Goal: Task Accomplishment & Management: Manage account settings

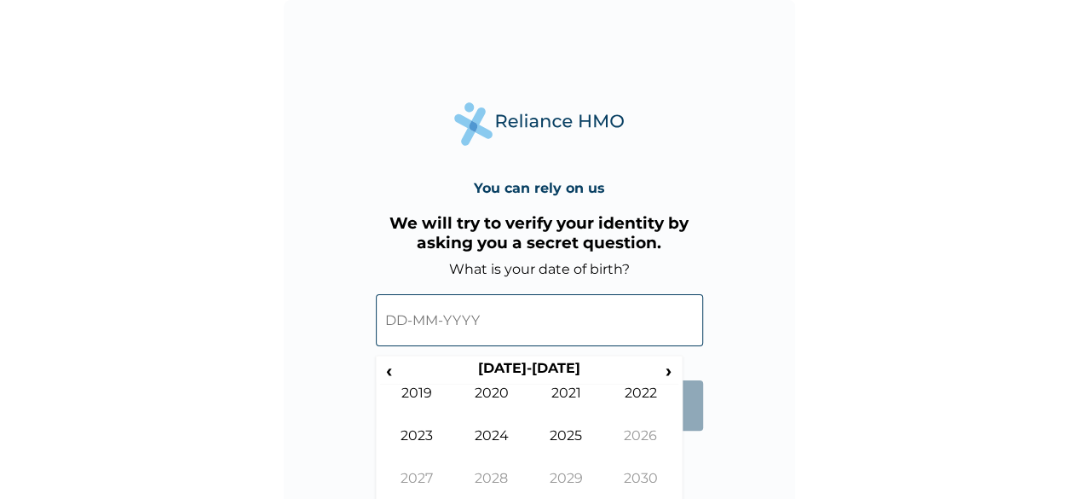
click at [411, 321] on input "text" at bounding box center [539, 320] width 327 height 52
click at [401, 318] on input "text" at bounding box center [539, 320] width 327 height 52
click at [387, 383] on th "‹" at bounding box center [389, 372] width 18 height 24
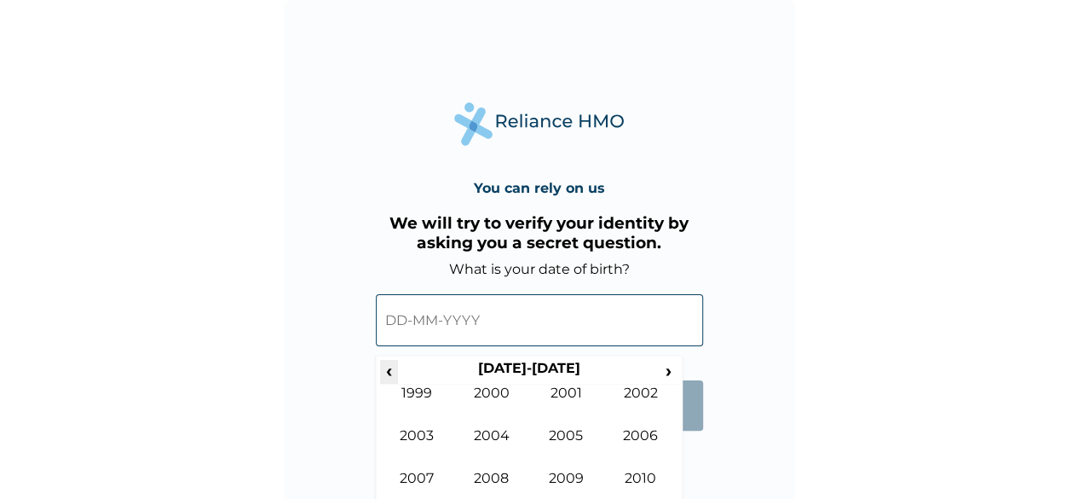
click at [387, 383] on th "‹" at bounding box center [389, 372] width 18 height 24
click at [666, 367] on span "›" at bounding box center [669, 370] width 19 height 21
click at [491, 431] on td "1994" at bounding box center [491, 448] width 75 height 43
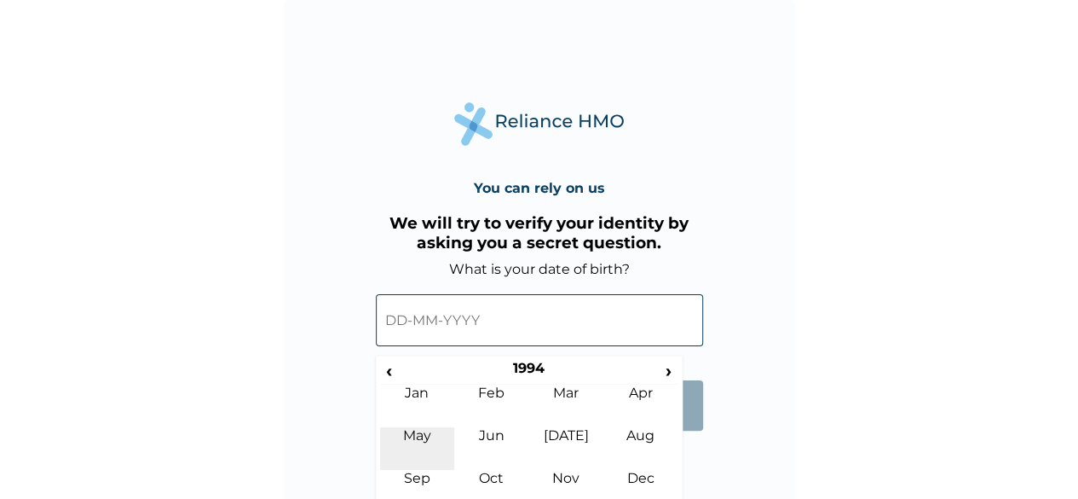
click at [424, 439] on td "May" at bounding box center [417, 448] width 75 height 43
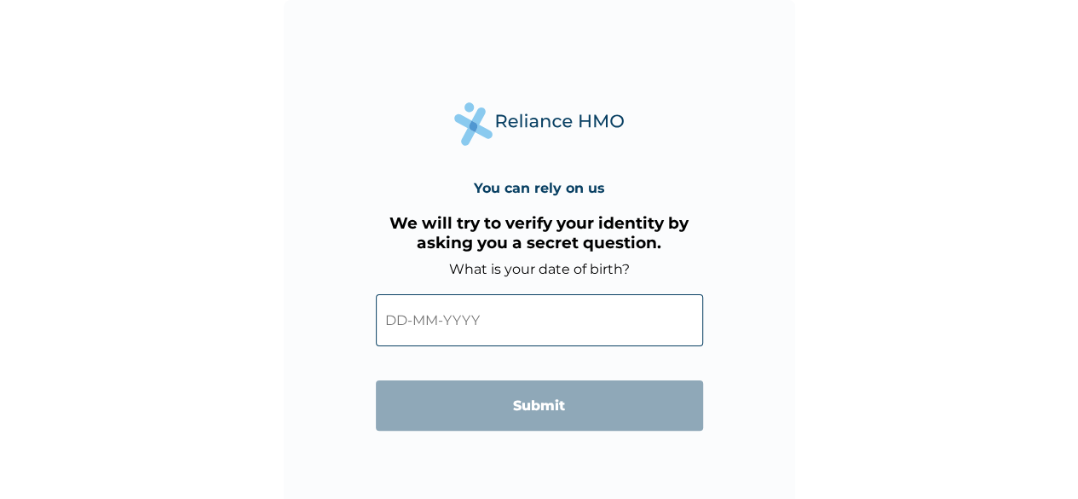
scroll to position [12, 0]
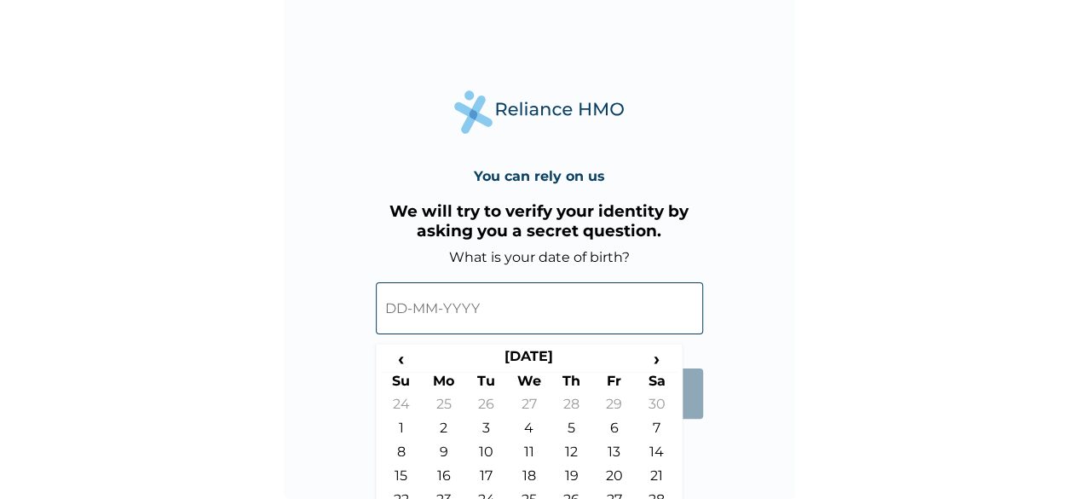
click at [448, 295] on input "text" at bounding box center [539, 308] width 327 height 52
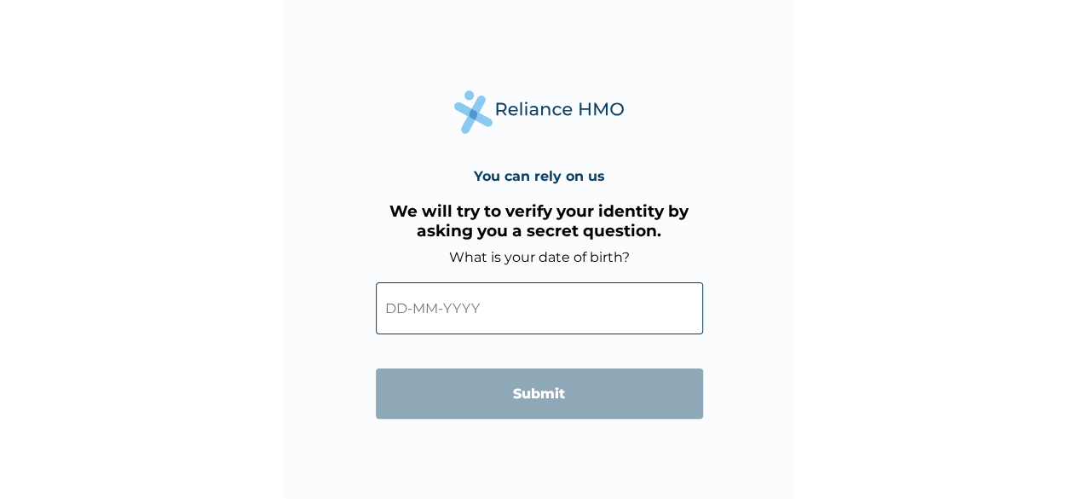
click at [508, 295] on input "text" at bounding box center [539, 308] width 327 height 52
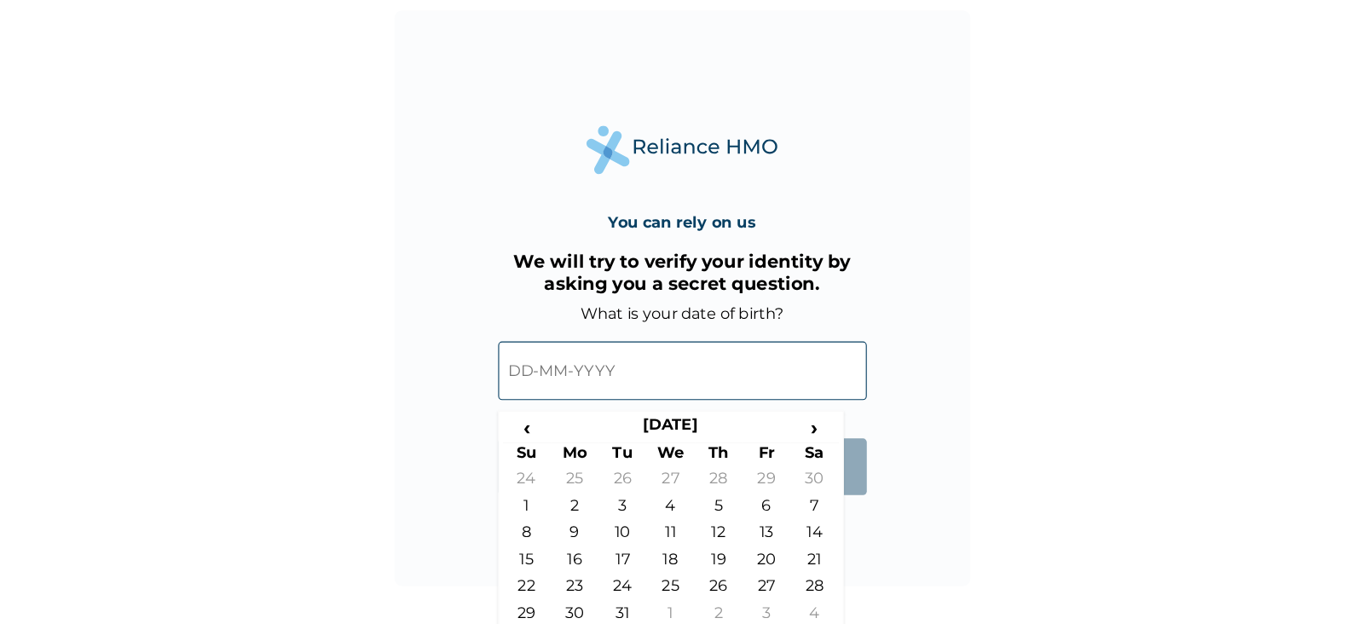
scroll to position [0, 0]
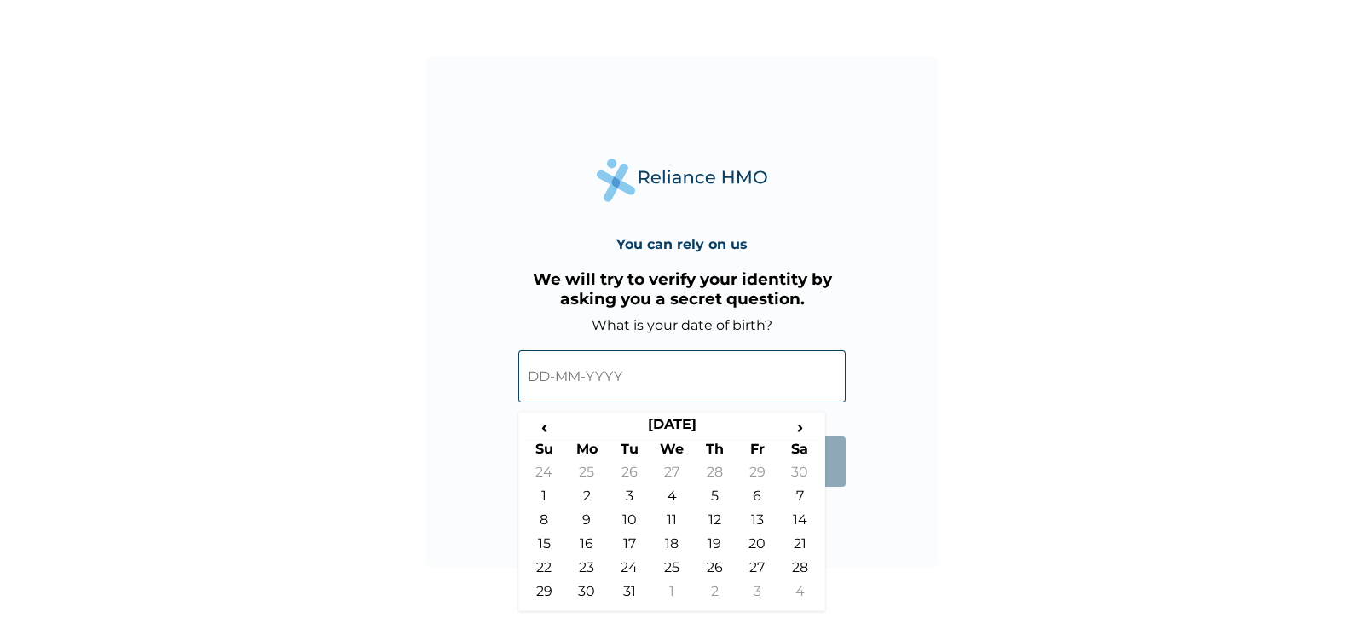
drag, startPoint x: 1019, startPoint y: 3, endPoint x: 626, endPoint y: 569, distance: 689.7
click at [626, 498] on td "24" at bounding box center [629, 571] width 43 height 24
type input "24-05-1994"
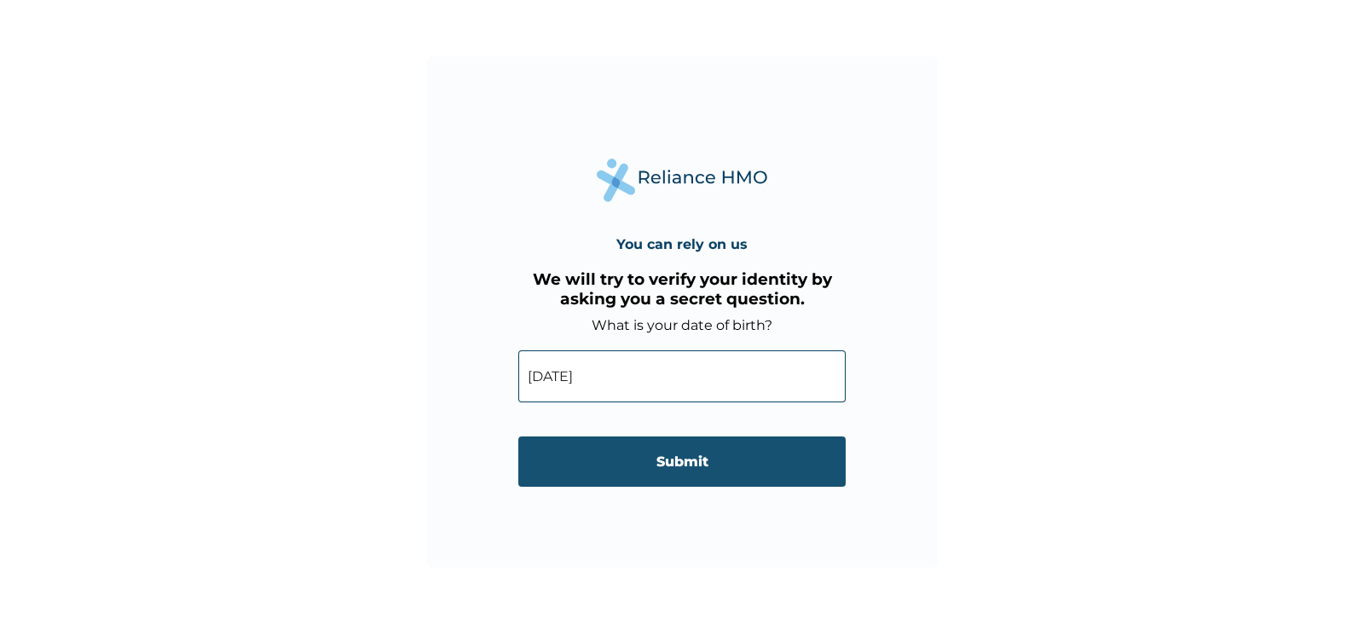
click at [688, 463] on input "Submit" at bounding box center [681, 461] width 327 height 50
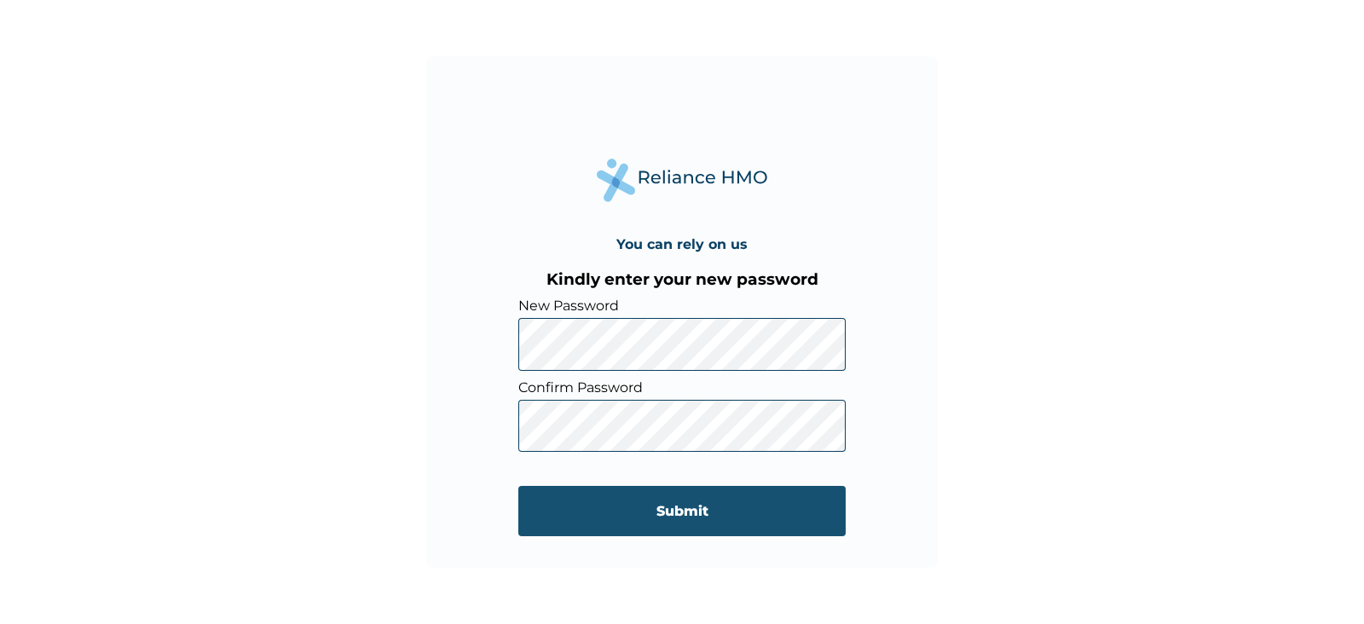
click at [657, 498] on input "Submit" at bounding box center [681, 511] width 327 height 50
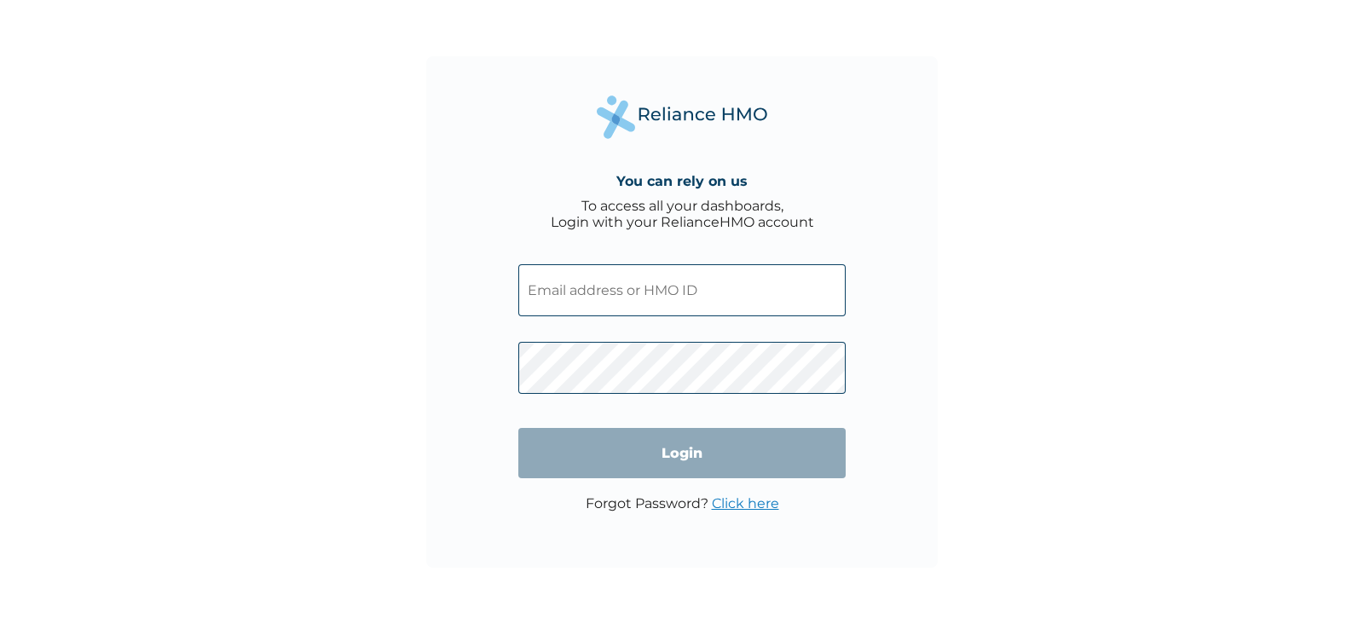
click at [685, 305] on input "text" at bounding box center [681, 290] width 327 height 52
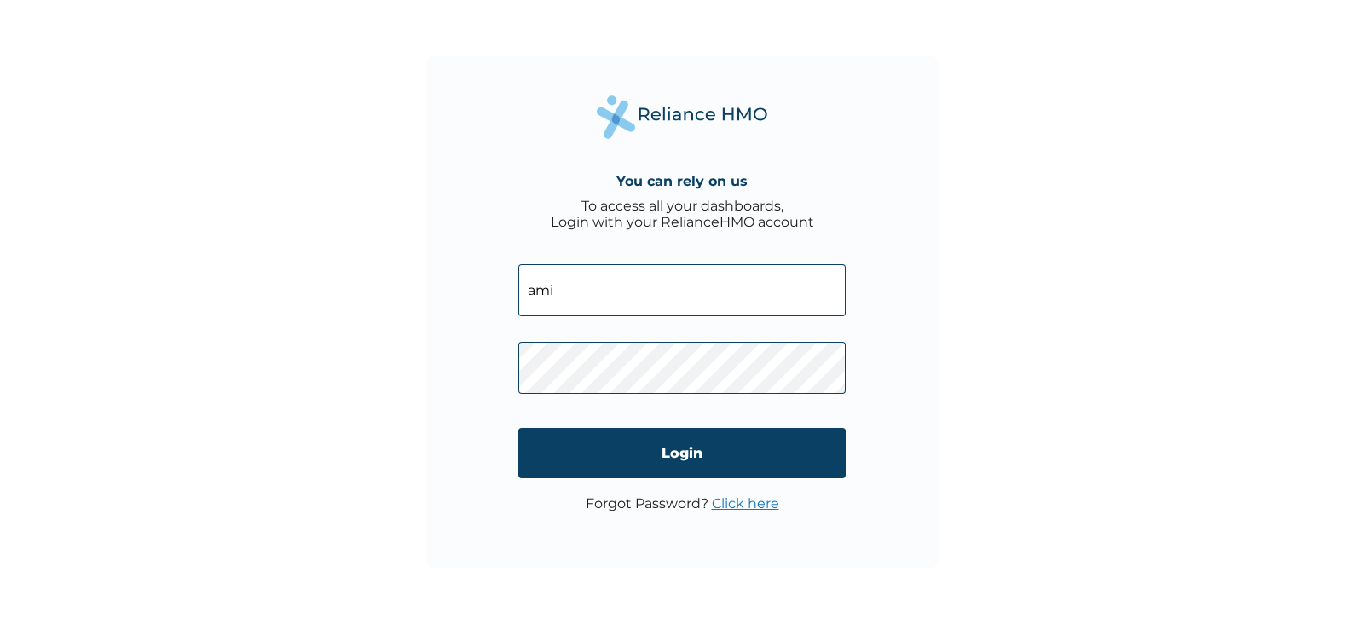
type input "aminu.haruna@flexisaf.com"
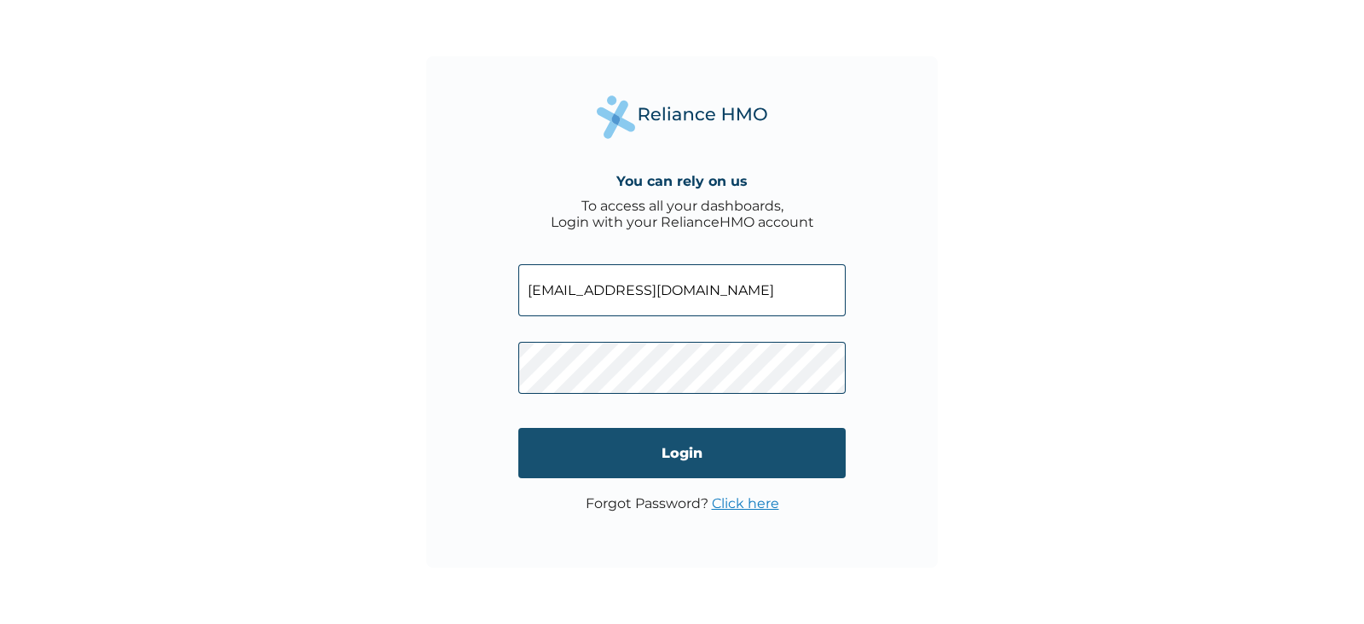
click at [724, 449] on input "Login" at bounding box center [681, 453] width 327 height 50
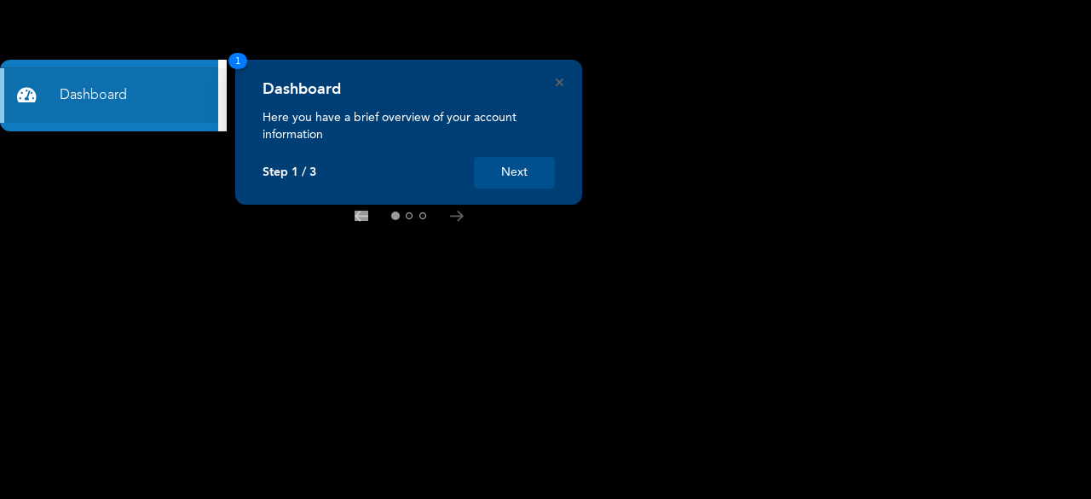
click at [518, 155] on div "Dashboard Here you have a brief overview of your account information Step 1 / 3…" at bounding box center [409, 134] width 292 height 108
click at [524, 165] on button "Next" at bounding box center [514, 173] width 81 height 32
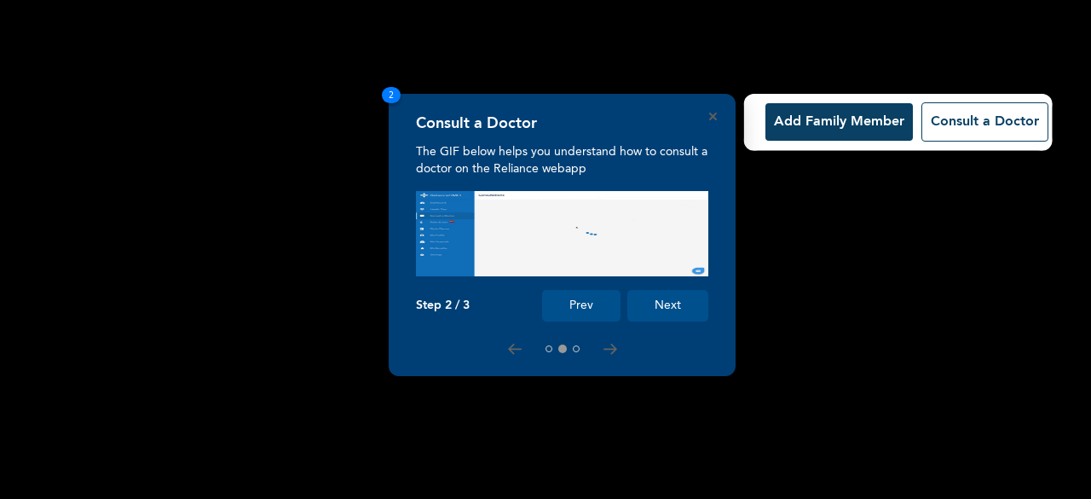
click at [665, 301] on button "Next" at bounding box center [667, 306] width 81 height 32
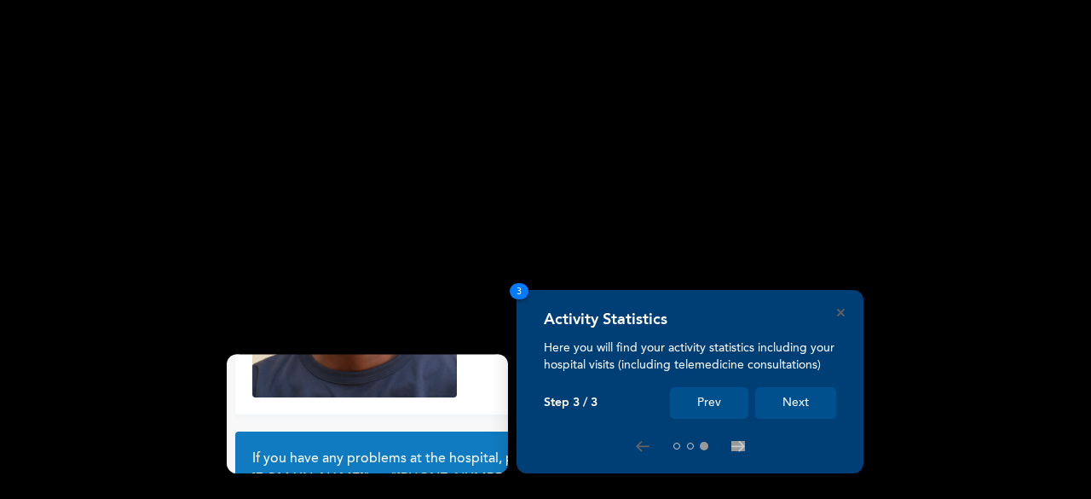
scroll to position [161, 0]
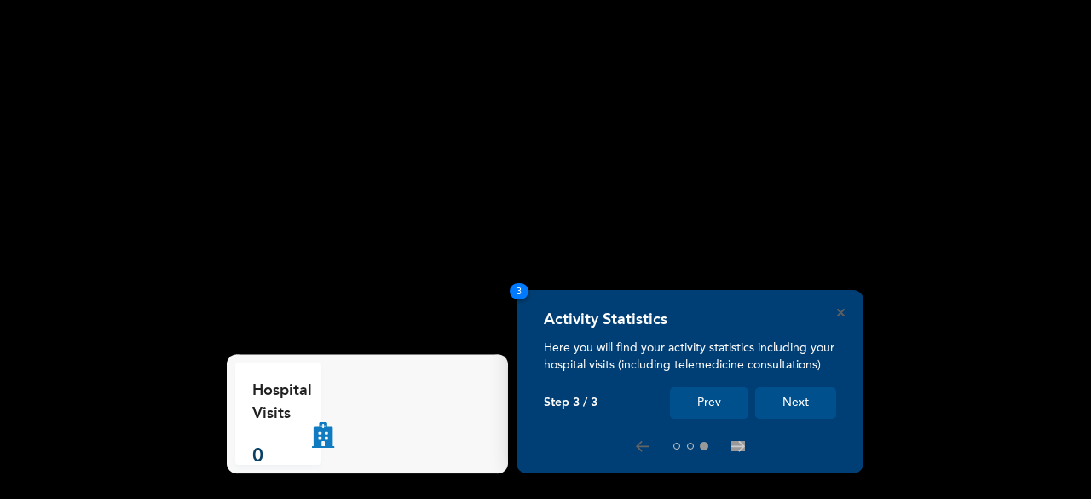
click at [786, 408] on button "Next" at bounding box center [795, 403] width 81 height 32
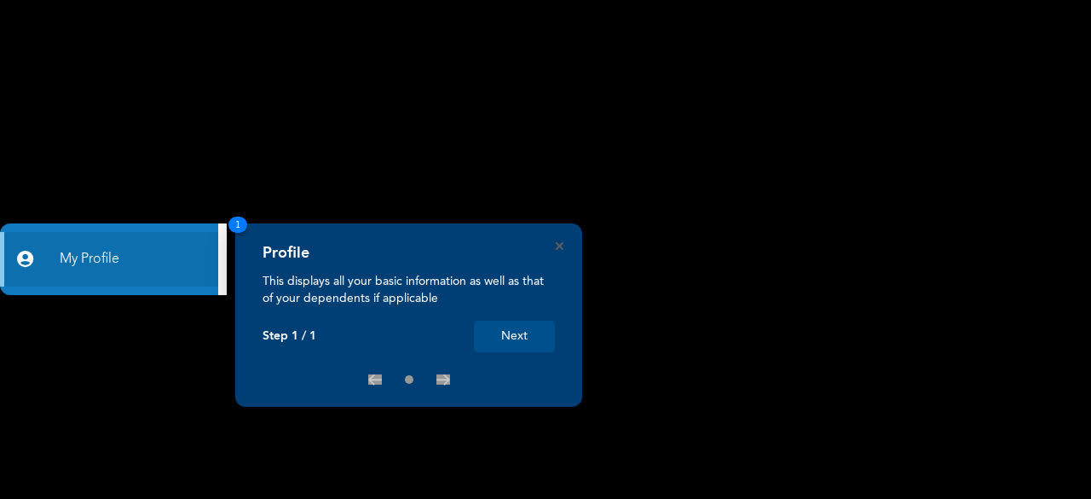
click at [527, 337] on button "Next" at bounding box center [514, 336] width 81 height 32
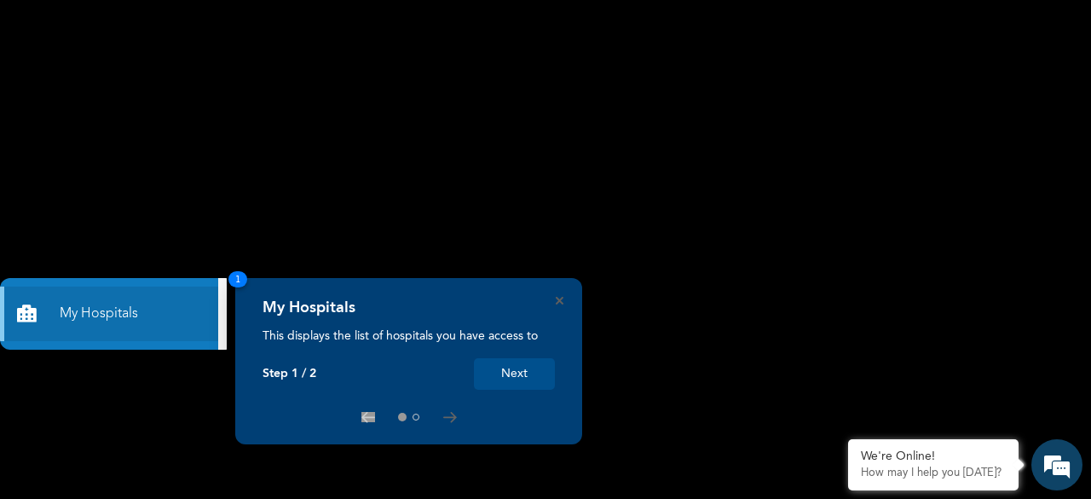
click at [522, 367] on button "Next" at bounding box center [514, 374] width 81 height 32
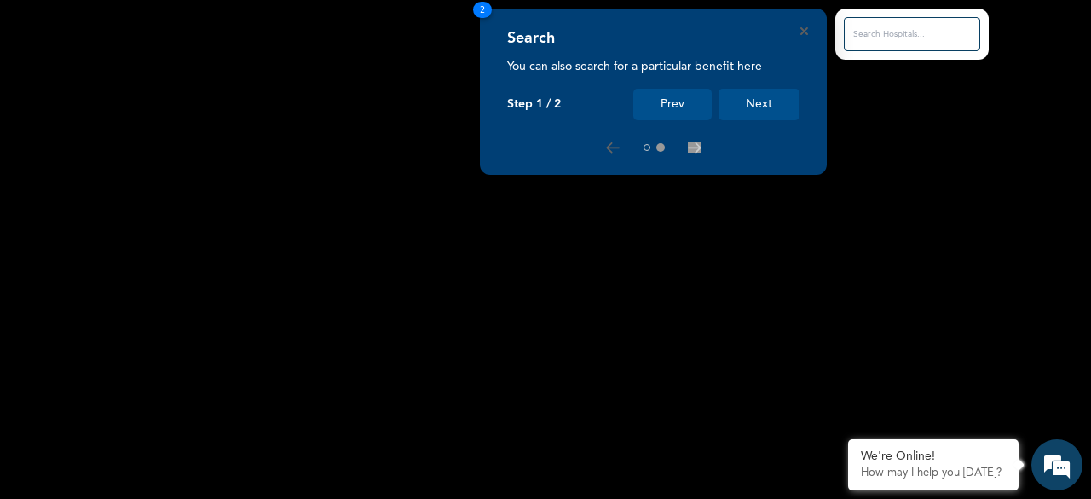
click at [736, 117] on button "Next" at bounding box center [759, 105] width 81 height 32
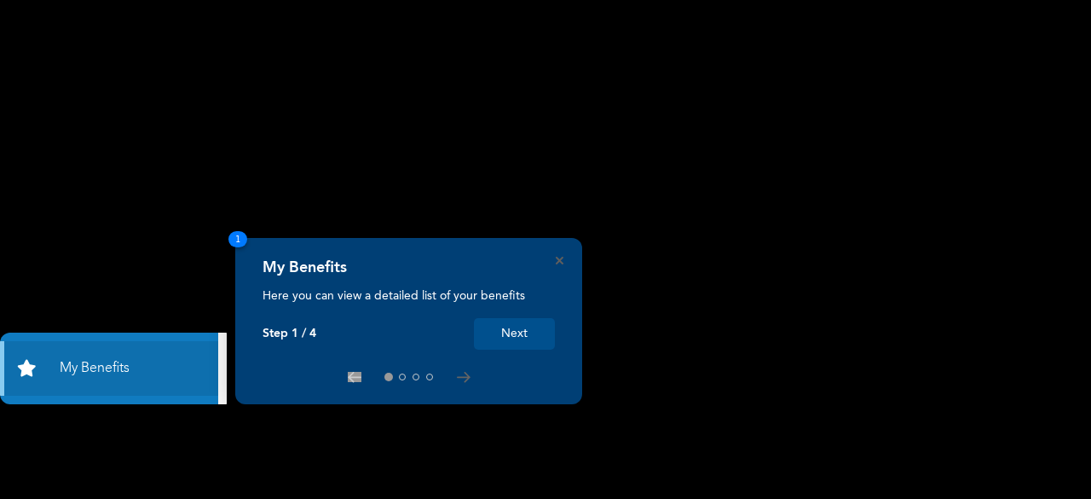
click at [529, 338] on button "Next" at bounding box center [514, 334] width 81 height 32
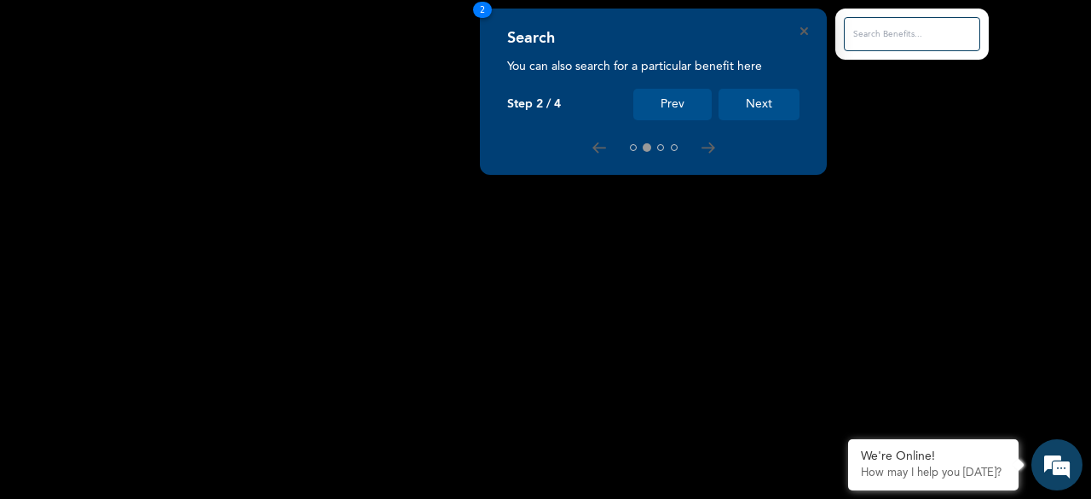
click at [800, 101] on div "Search You can also search for a particular benefit here Step 2 / 4 Prev Next 2" at bounding box center [653, 92] width 347 height 166
click at [770, 101] on button "Next" at bounding box center [759, 105] width 81 height 32
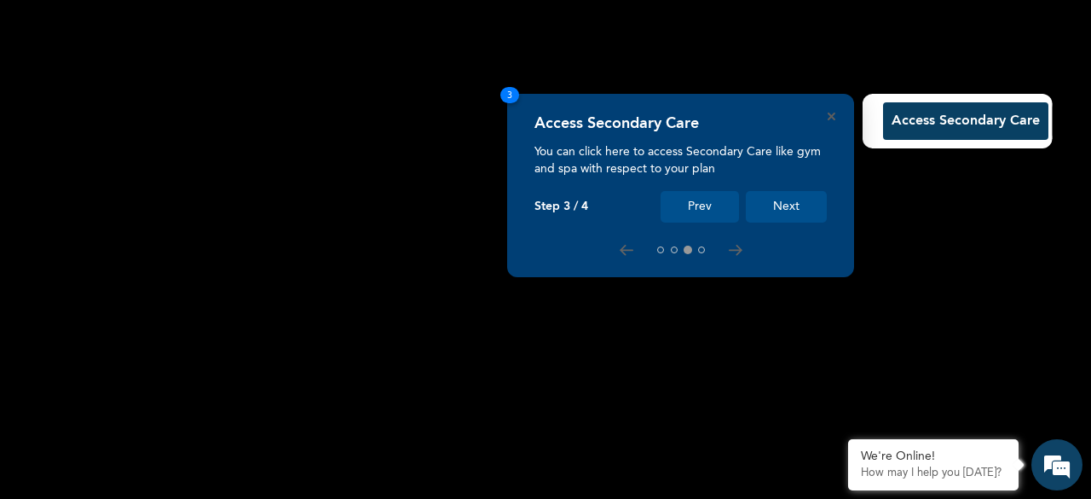
click at [777, 197] on button "Next" at bounding box center [786, 207] width 81 height 32
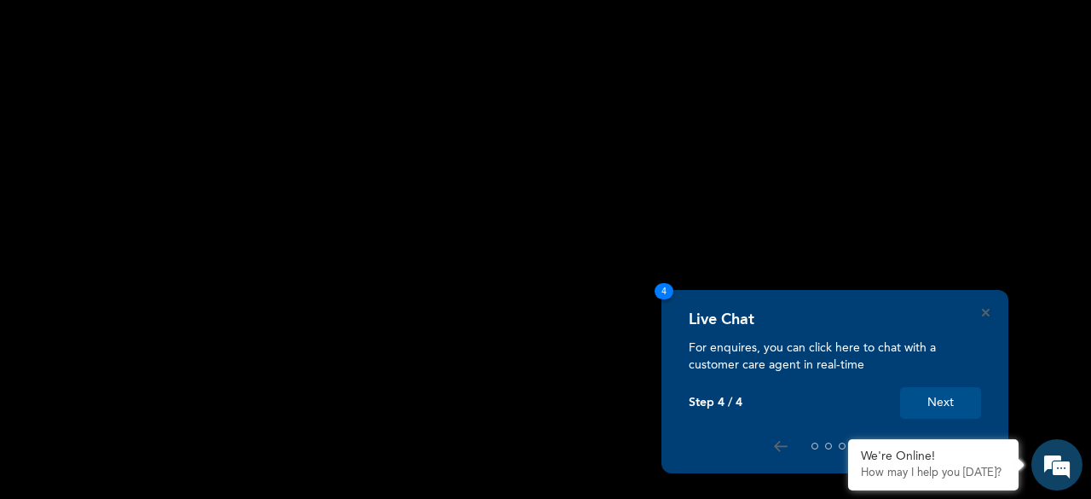
click at [944, 400] on button "Next" at bounding box center [940, 403] width 81 height 32
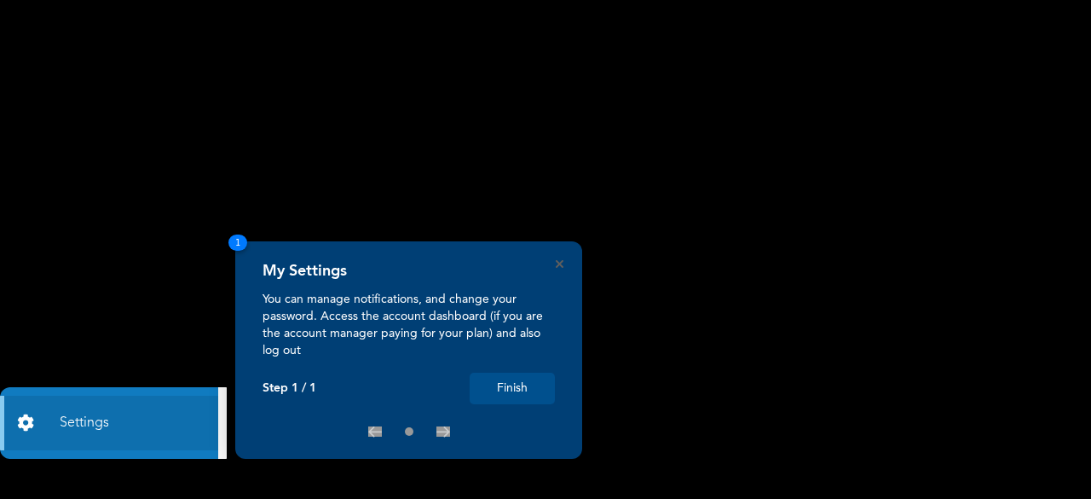
click at [539, 372] on button "Finish" at bounding box center [512, 388] width 85 height 32
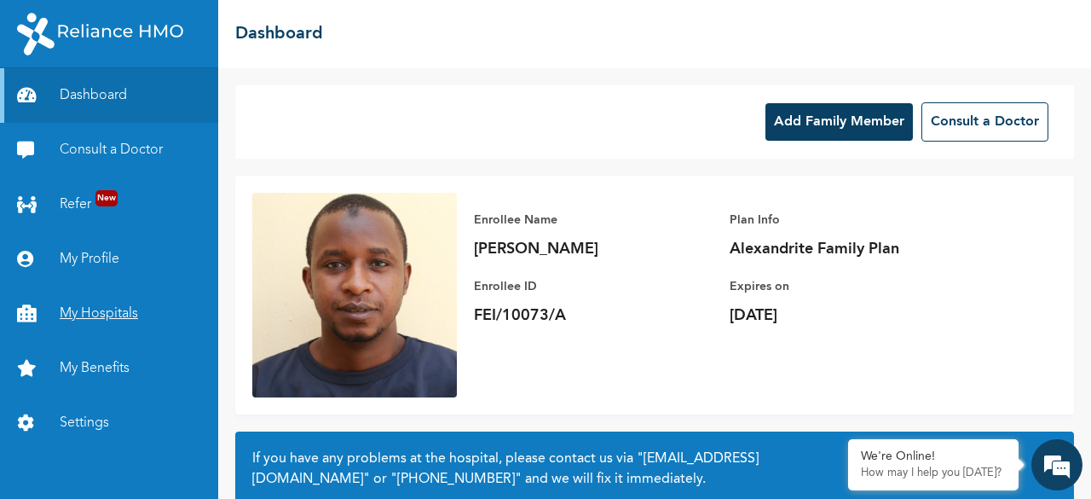
click at [115, 309] on link "My Hospitals" at bounding box center [109, 313] width 218 height 55
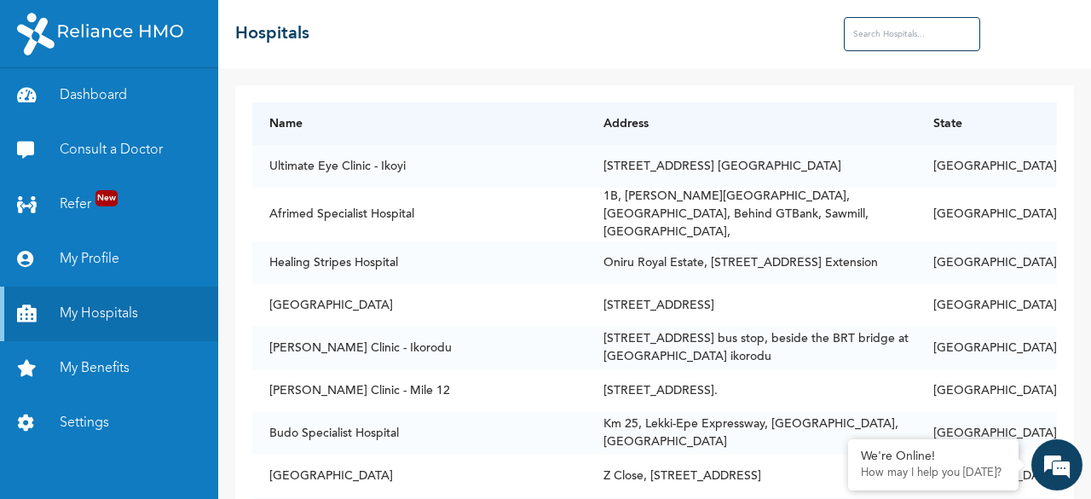
click at [851, 50] on input "text" at bounding box center [912, 34] width 136 height 34
click at [905, 28] on input "text" at bounding box center [912, 34] width 136 height 34
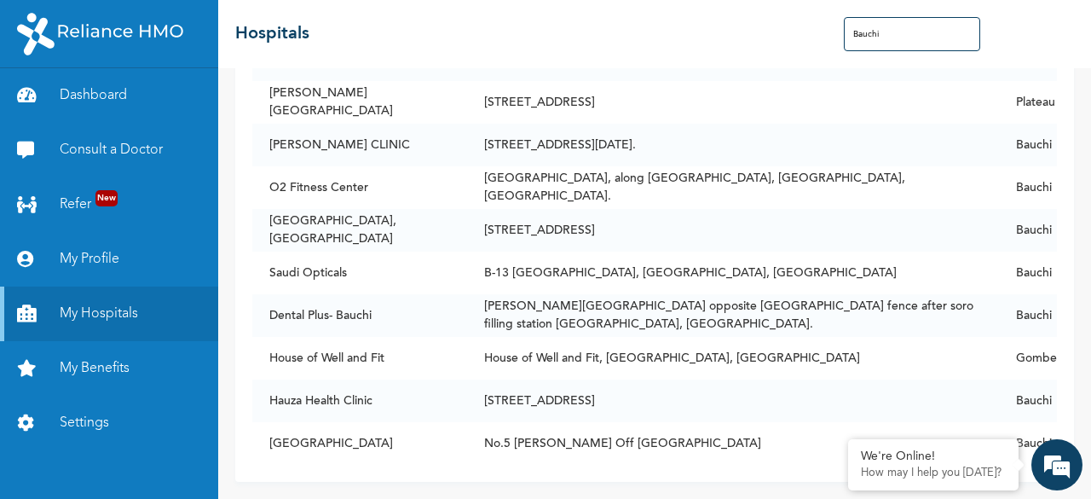
scroll to position [119, 0]
click at [769, 404] on td "[STREET_ADDRESS]" at bounding box center [733, 400] width 532 height 43
click at [729, 395] on td "[STREET_ADDRESS]" at bounding box center [733, 400] width 532 height 43
click at [667, 387] on td "[STREET_ADDRESS]" at bounding box center [733, 400] width 532 height 43
click at [413, 379] on td "Hauza Health Clinic" at bounding box center [359, 400] width 215 height 43
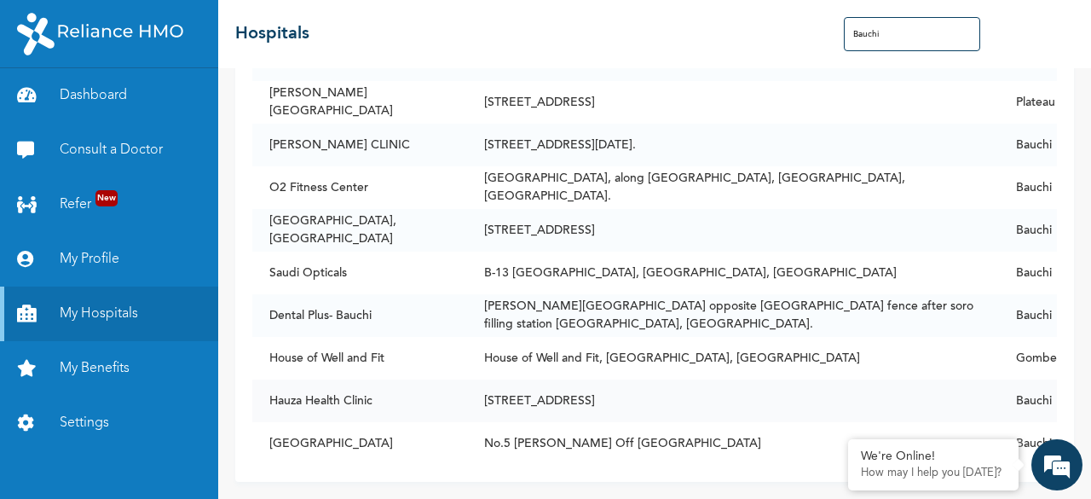
click at [384, 386] on td "Hauza Health Clinic" at bounding box center [359, 400] width 215 height 43
click at [357, 388] on td "Hauza Health Clinic" at bounding box center [359, 400] width 215 height 43
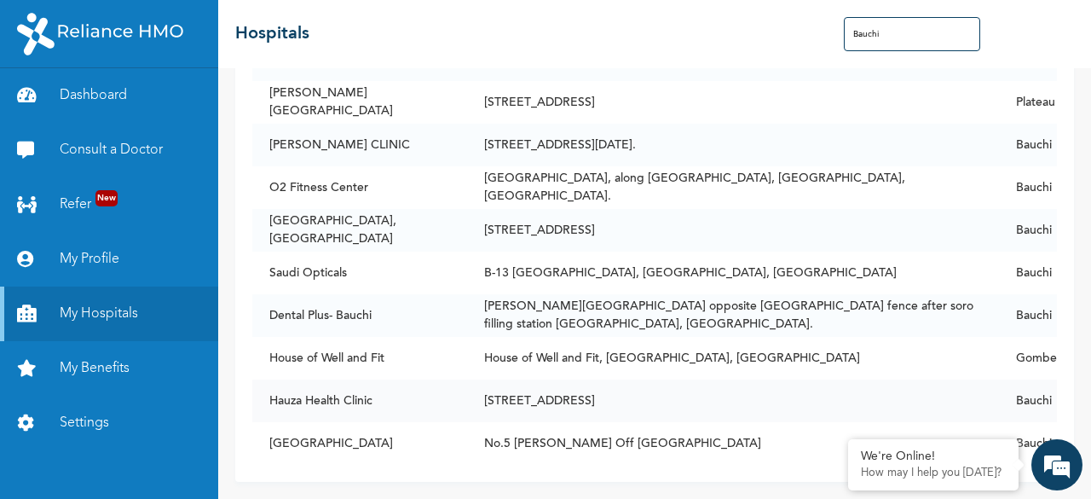
click at [313, 389] on td "Hauza Health Clinic" at bounding box center [359, 400] width 215 height 43
click at [690, 390] on td "[STREET_ADDRESS]" at bounding box center [733, 400] width 532 height 43
click at [916, 25] on input "Bauchi" at bounding box center [912, 34] width 136 height 34
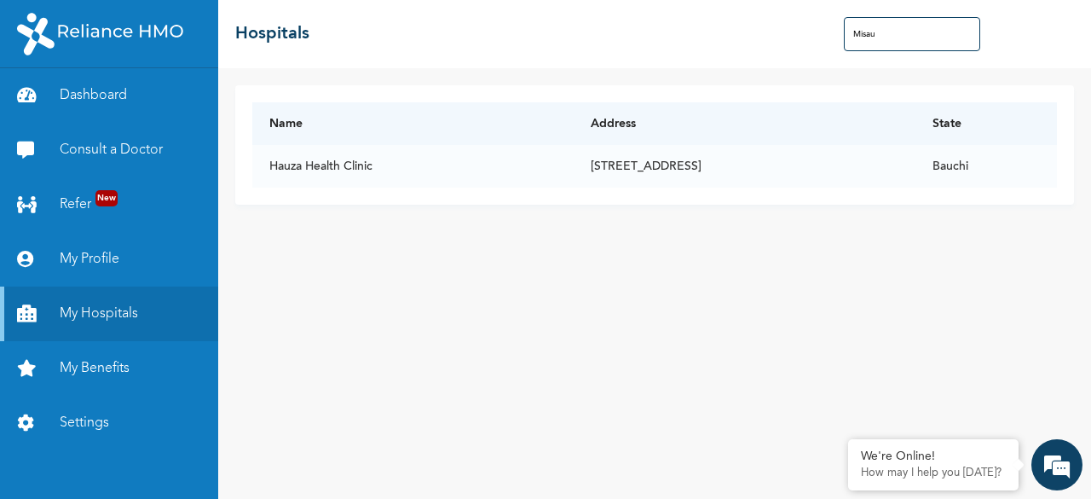
scroll to position [0, 0]
type input "Misau"
click at [845, 165] on td "[STREET_ADDRESS]" at bounding box center [745, 166] width 342 height 43
click at [612, 161] on td "[STREET_ADDRESS]" at bounding box center [745, 166] width 342 height 43
click at [574, 168] on td "[STREET_ADDRESS]" at bounding box center [745, 166] width 342 height 43
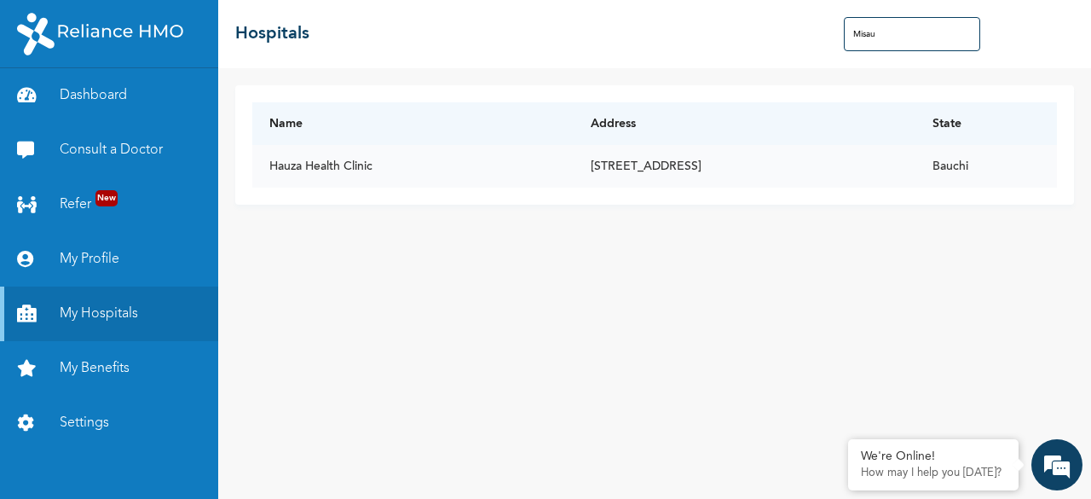
click at [319, 165] on td "Hauza Health Clinic" at bounding box center [412, 166] width 321 height 43
click at [73, 101] on link "Dashboard" at bounding box center [109, 95] width 218 height 55
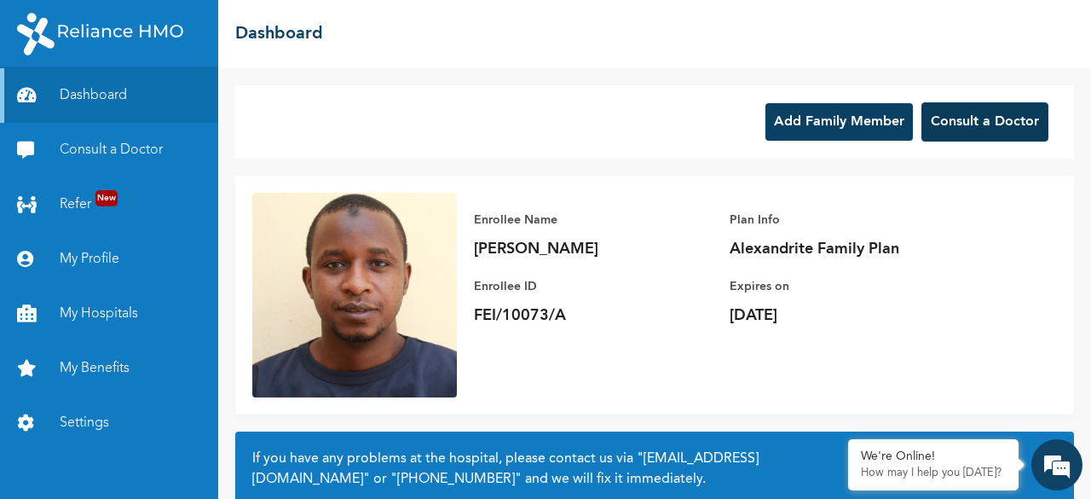
click at [1009, 124] on button "Consult a Doctor" at bounding box center [984, 121] width 127 height 39
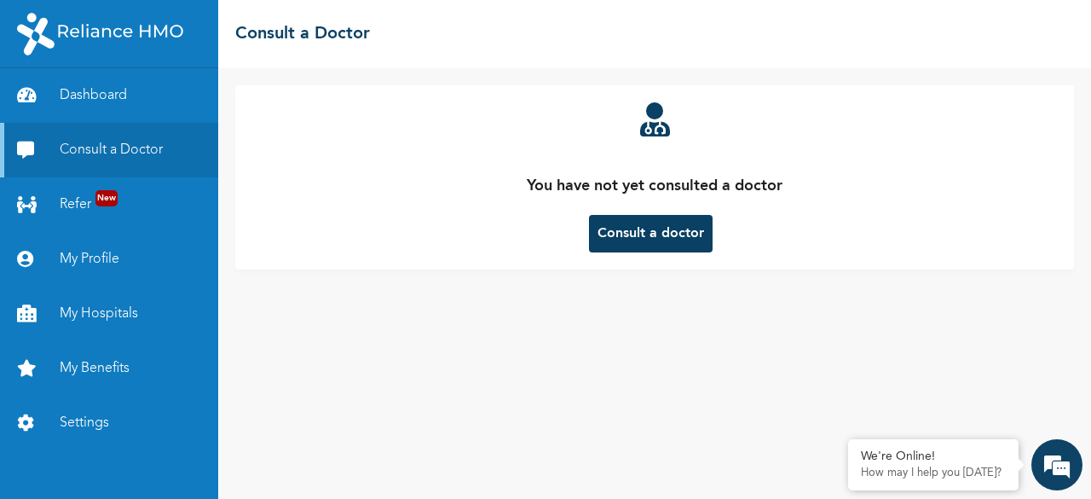
click at [697, 236] on button "Consult a doctor" at bounding box center [651, 234] width 124 height 38
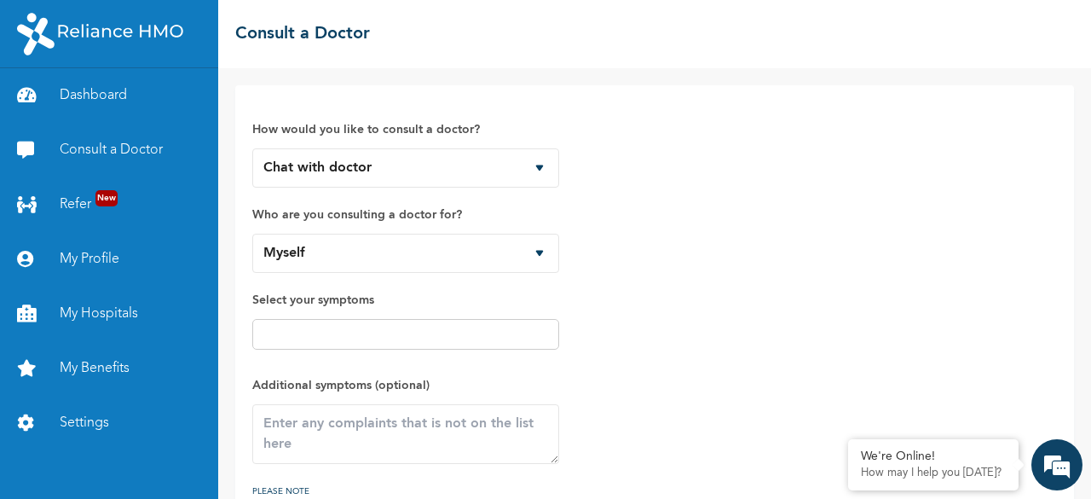
scroll to position [113, 0]
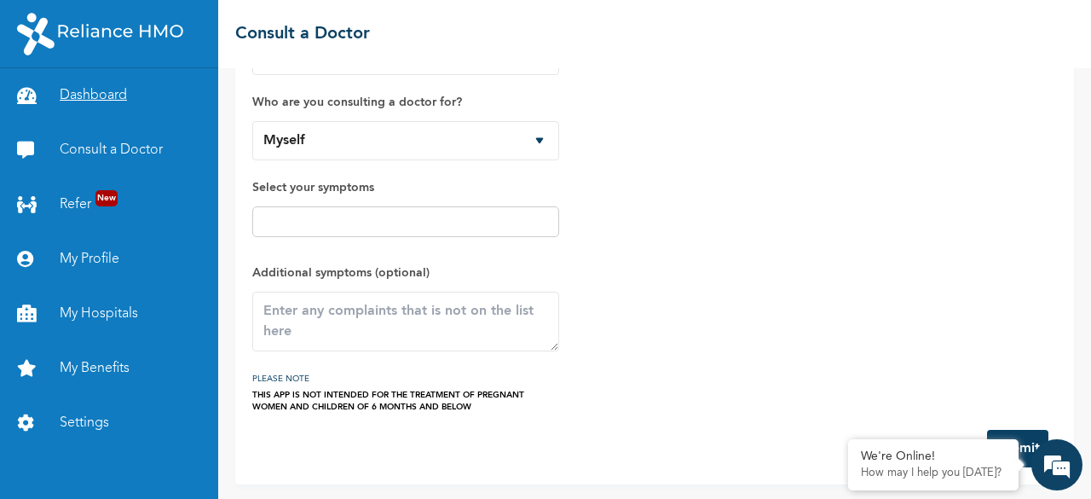
click at [72, 89] on link "Dashboard" at bounding box center [109, 95] width 218 height 55
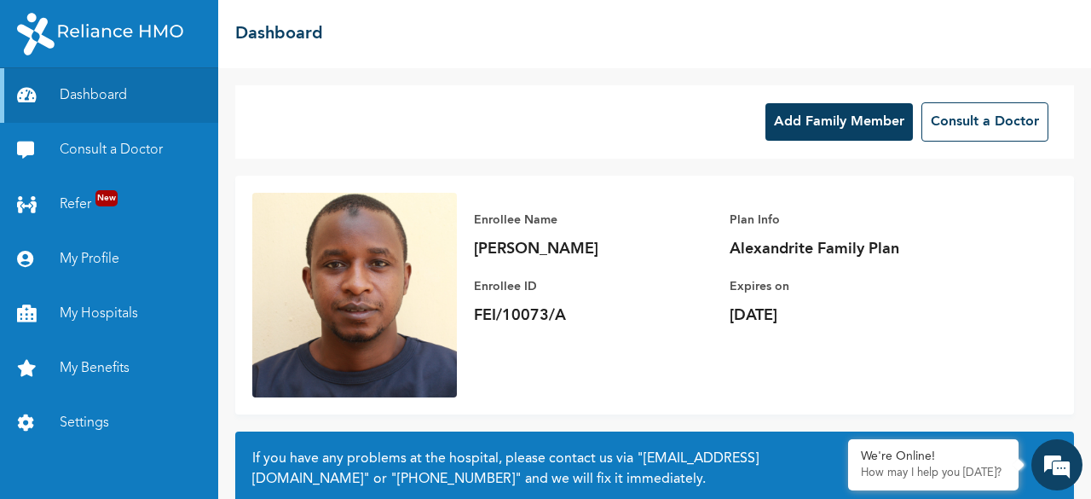
click at [852, 116] on button "Add Family Member" at bounding box center [838, 122] width 147 height 38
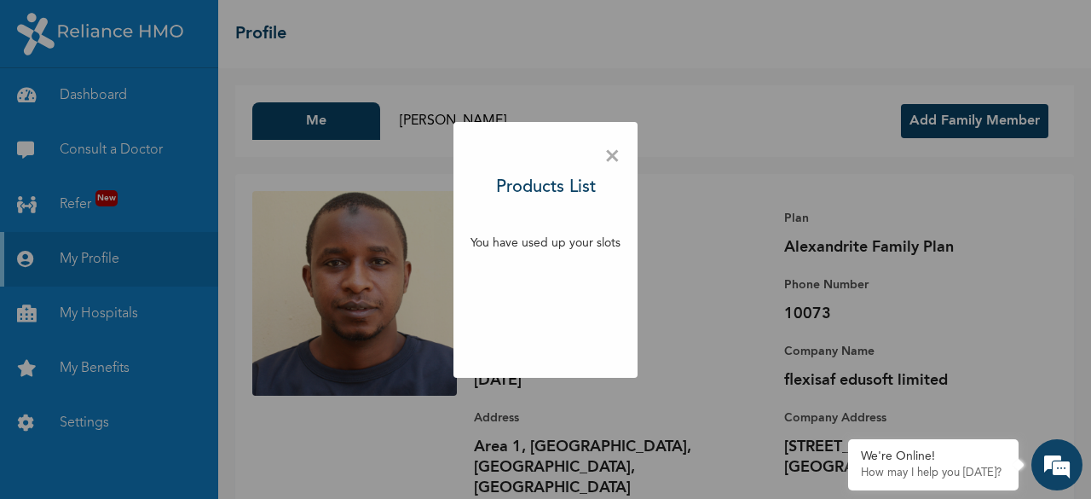
click at [614, 158] on span "×" at bounding box center [612, 157] width 16 height 36
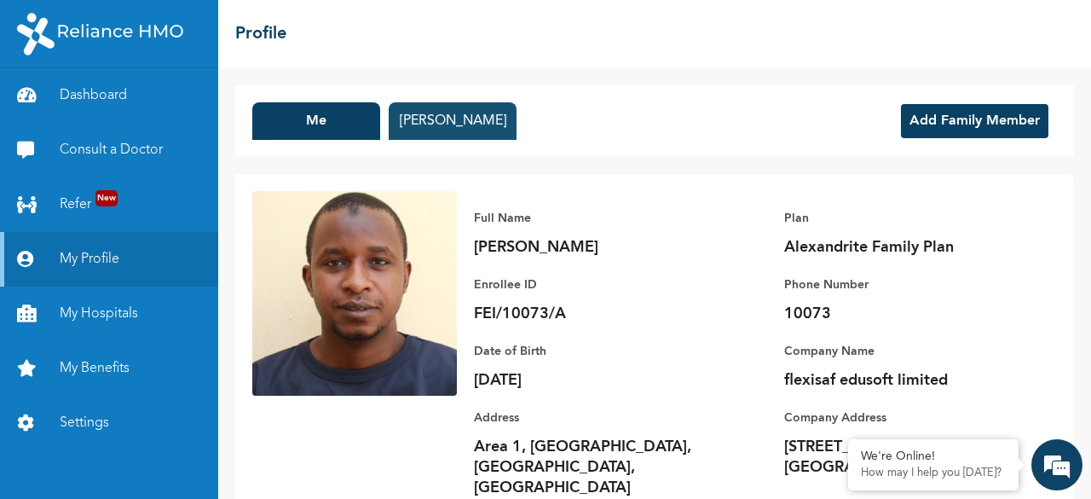
click at [443, 118] on button "[PERSON_NAME]" at bounding box center [453, 121] width 128 height 38
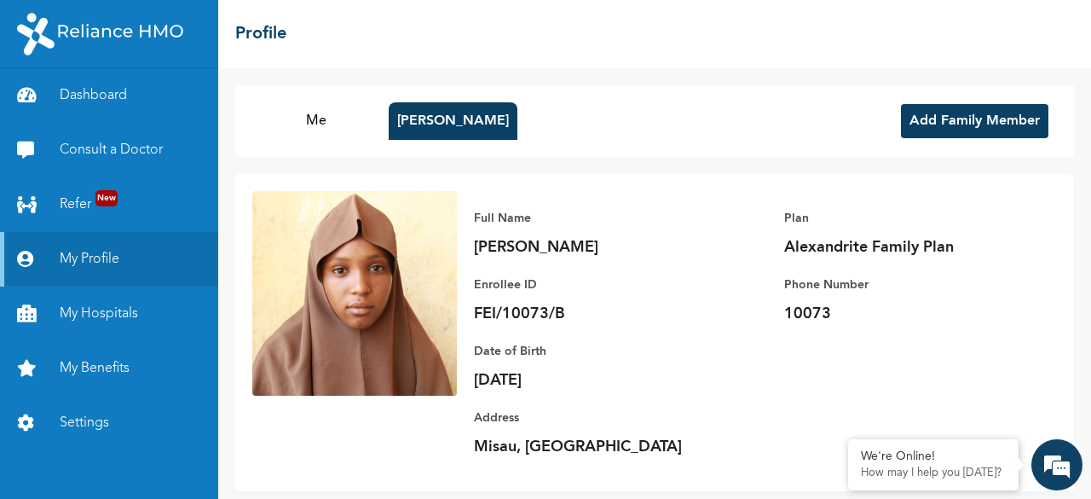
click at [981, 122] on button "Add Family Member" at bounding box center [974, 121] width 147 height 34
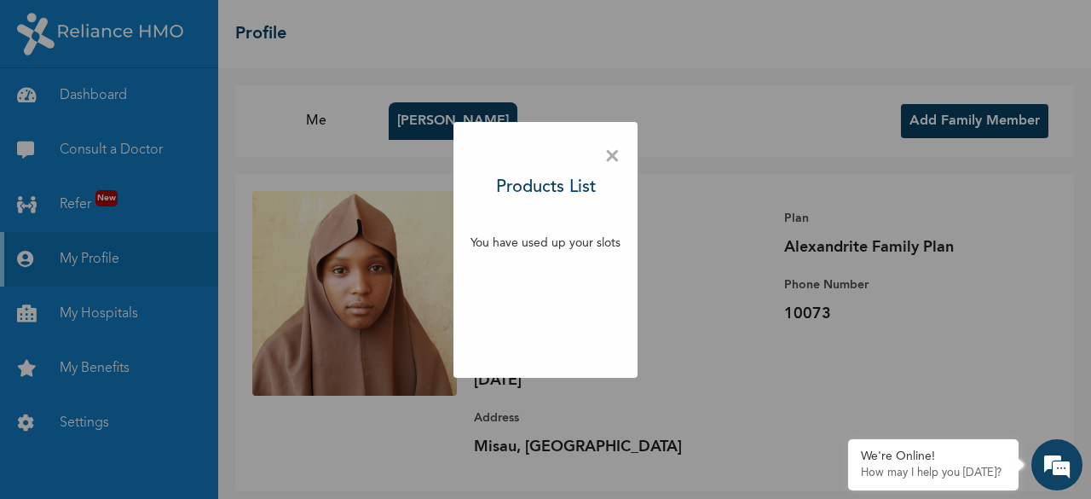
click at [609, 152] on span "×" at bounding box center [612, 157] width 16 height 36
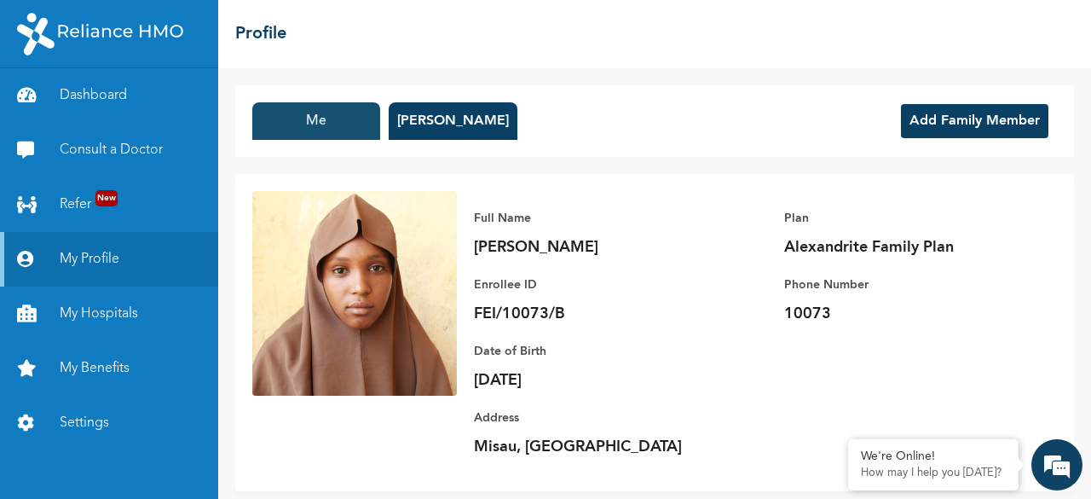
click at [320, 124] on button "Me" at bounding box center [316, 121] width 128 height 38
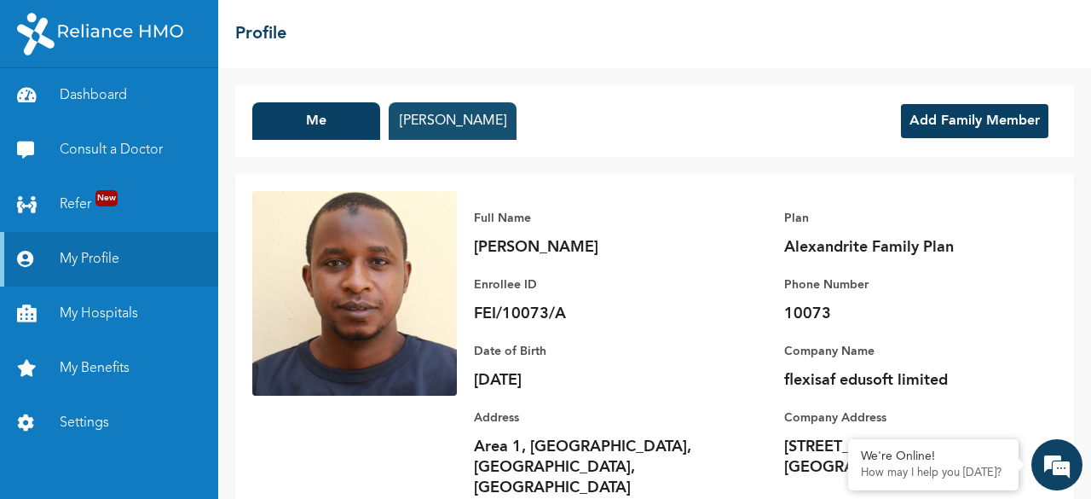
click at [457, 123] on button "[PERSON_NAME]" at bounding box center [453, 121] width 128 height 38
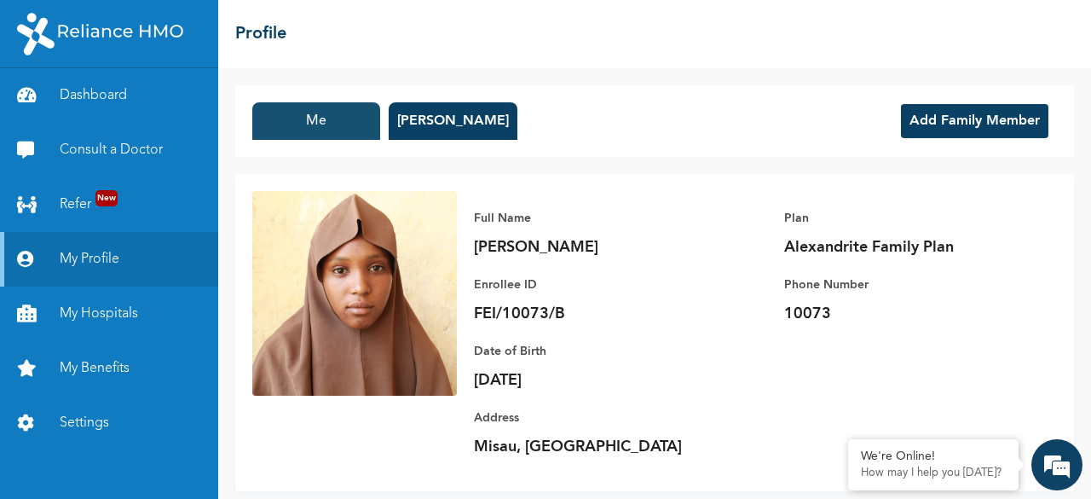
click at [332, 125] on button "Me" at bounding box center [316, 121] width 128 height 38
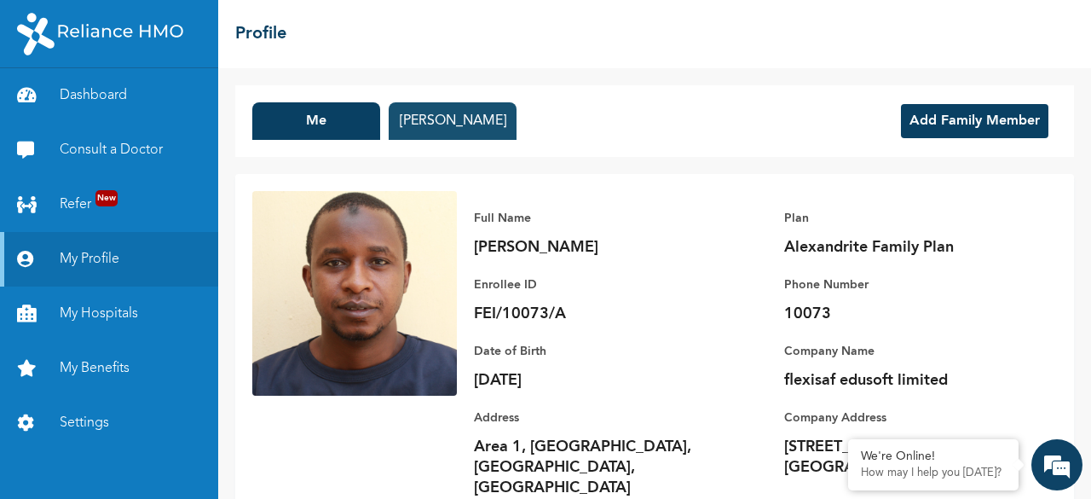
click at [426, 125] on button "[PERSON_NAME]" at bounding box center [453, 121] width 128 height 38
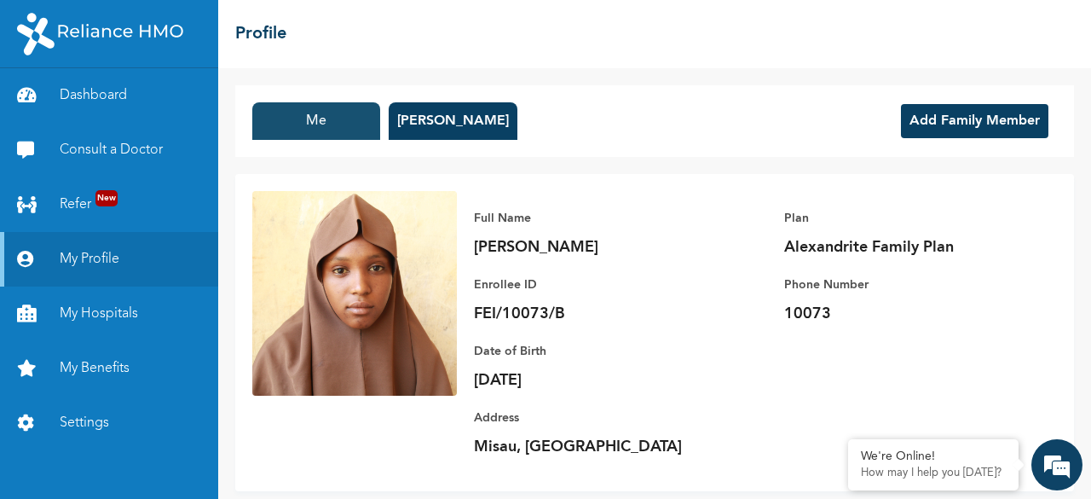
click at [331, 118] on button "Me" at bounding box center [316, 121] width 128 height 38
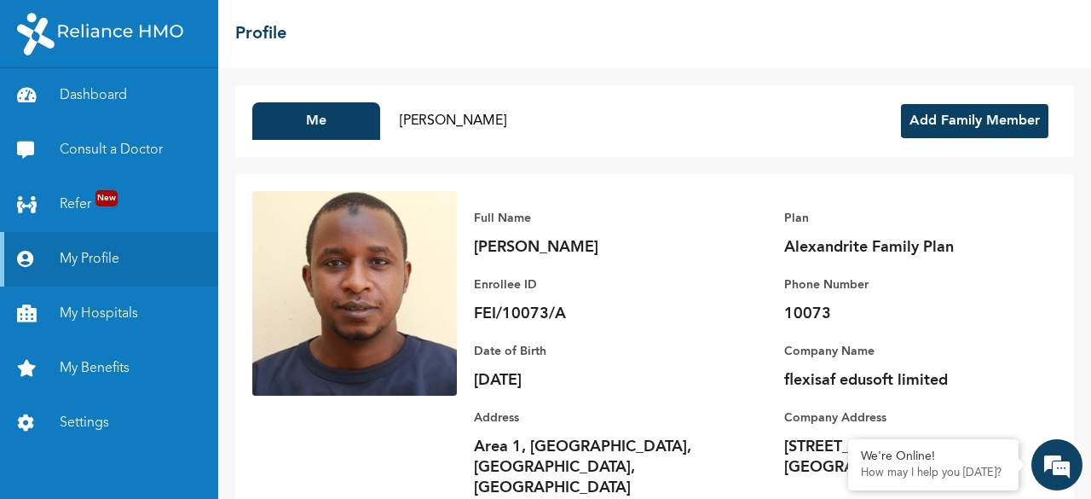
click at [986, 122] on button "Add Family Member" at bounding box center [974, 121] width 147 height 34
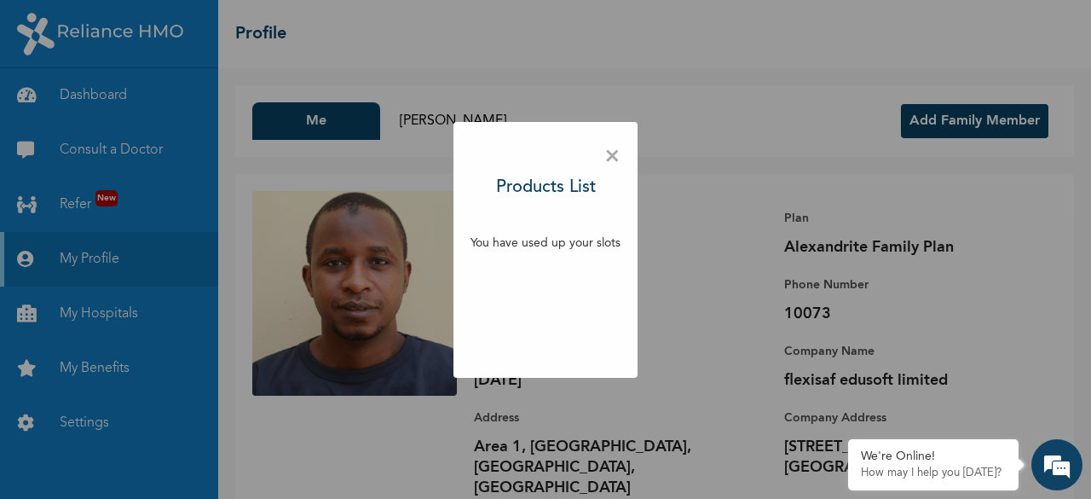
click at [615, 156] on span "×" at bounding box center [612, 157] width 16 height 36
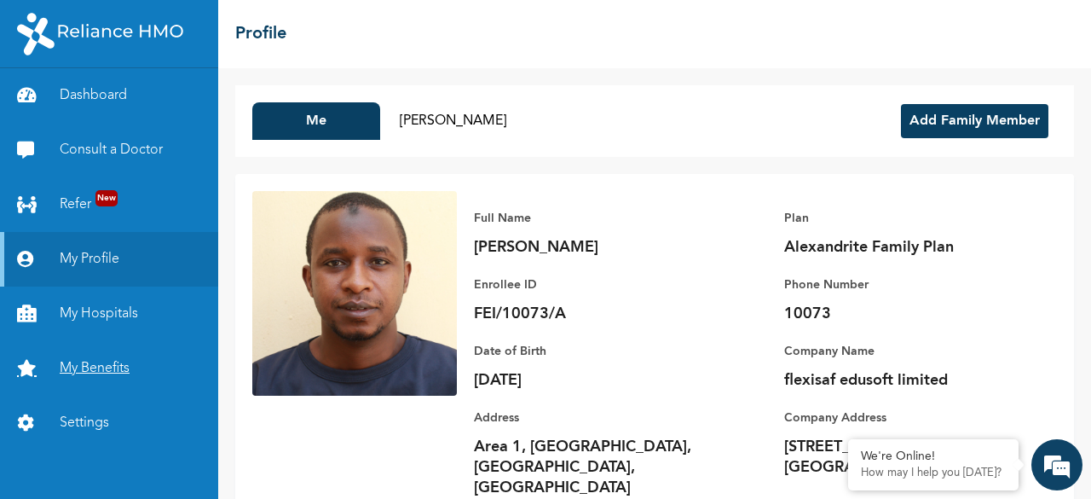
click at [77, 367] on link "My Benefits" at bounding box center [109, 368] width 218 height 55
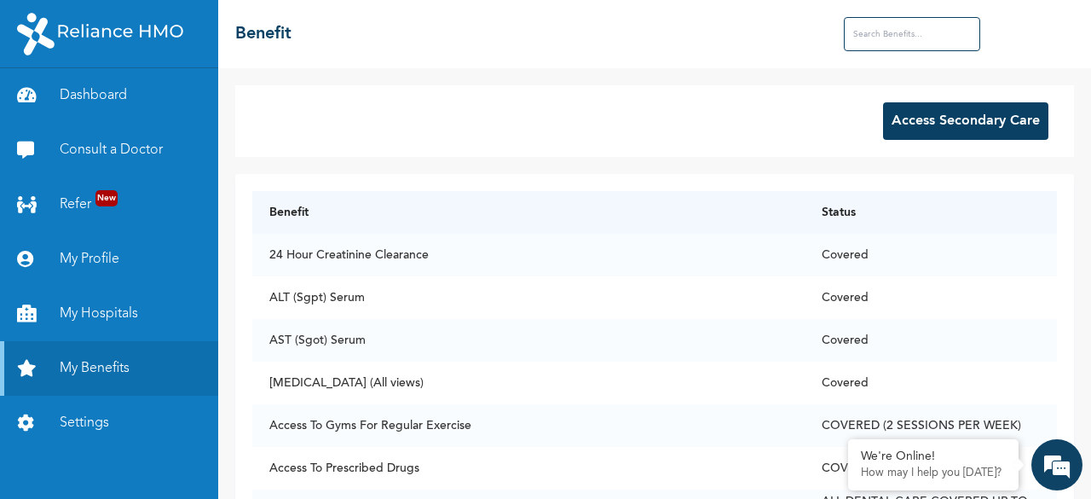
click at [868, 26] on input "text" at bounding box center [912, 34] width 136 height 34
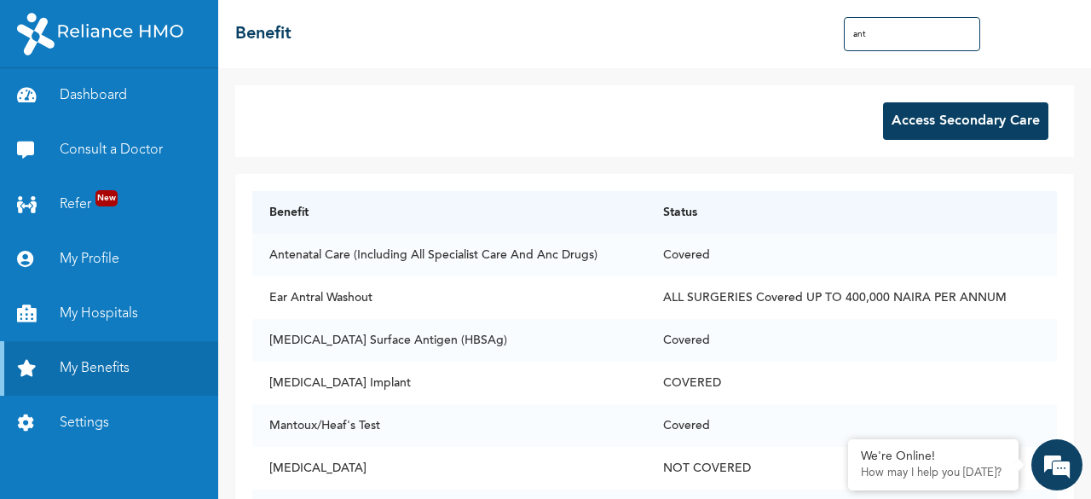
click at [895, 49] on input "ant" at bounding box center [912, 34] width 136 height 34
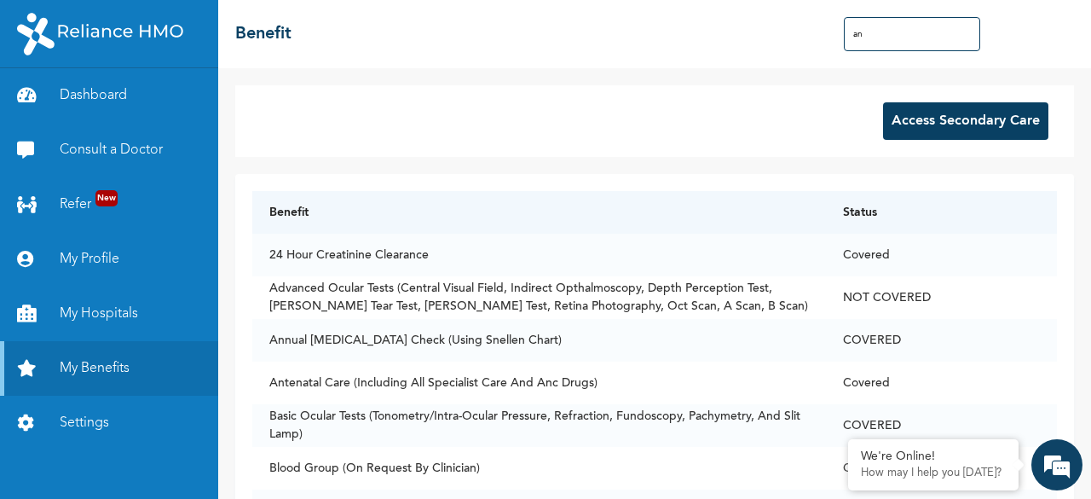
type input "a"
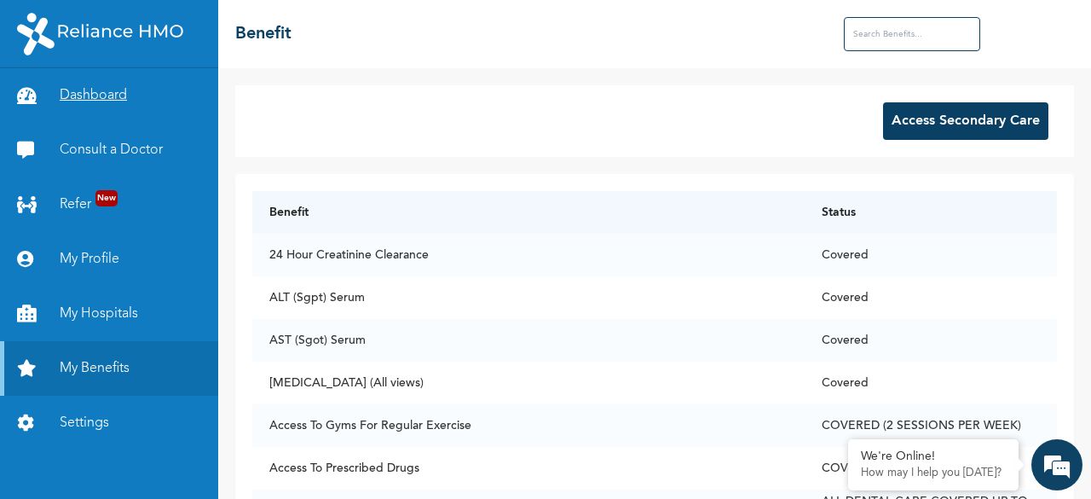
click at [114, 93] on link "Dashboard" at bounding box center [109, 95] width 218 height 55
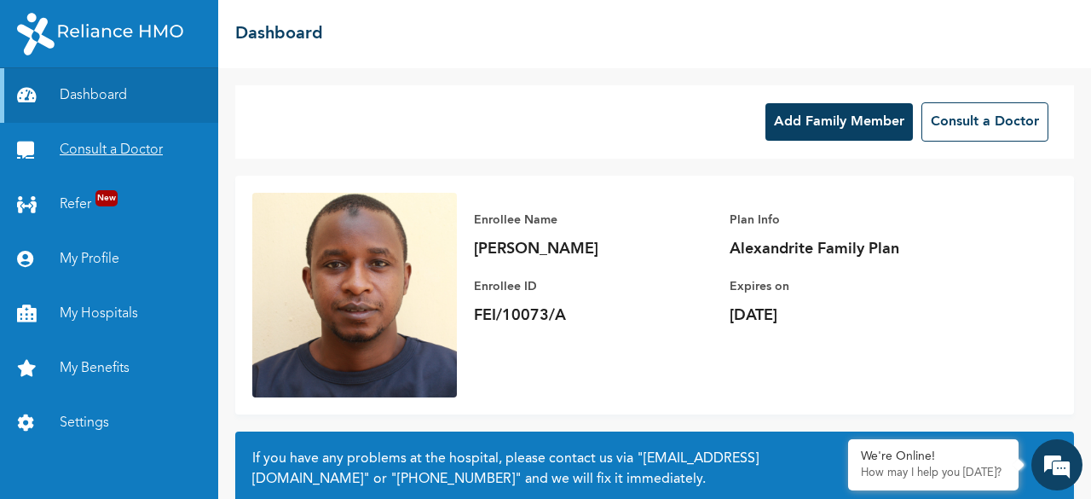
click at [95, 154] on link "Consult a Doctor" at bounding box center [109, 150] width 218 height 55
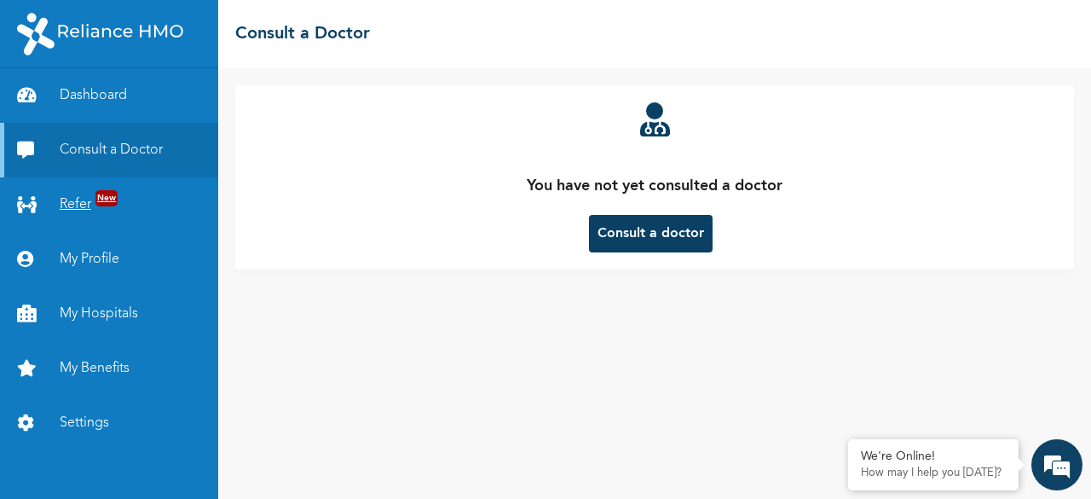
click at [96, 199] on span "New" at bounding box center [106, 198] width 22 height 16
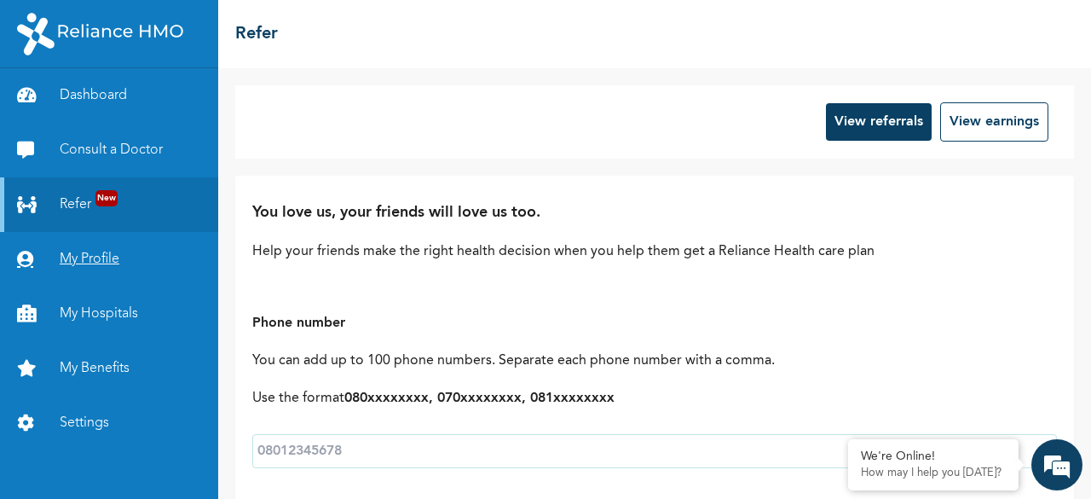
click at [97, 241] on link "My Profile" at bounding box center [109, 259] width 218 height 55
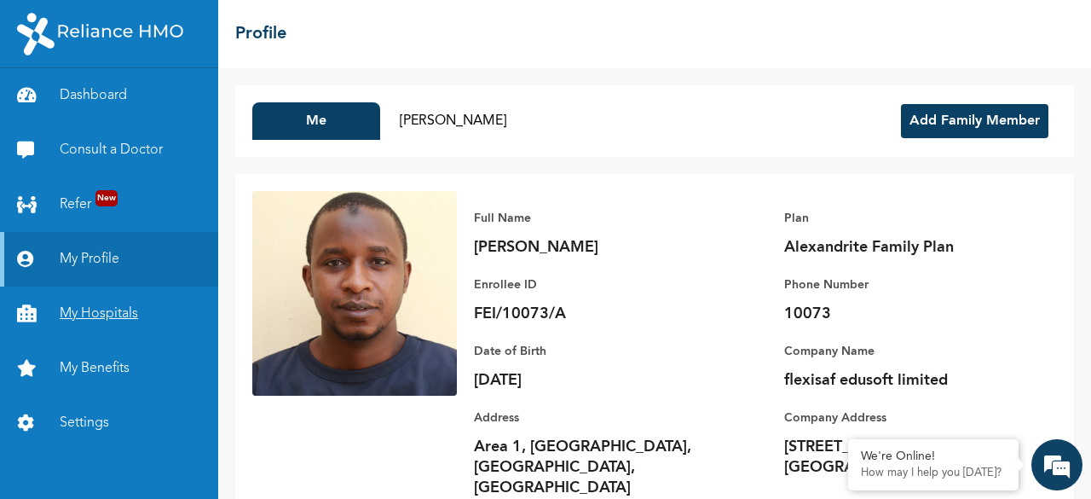
click at [107, 315] on link "My Hospitals" at bounding box center [109, 313] width 218 height 55
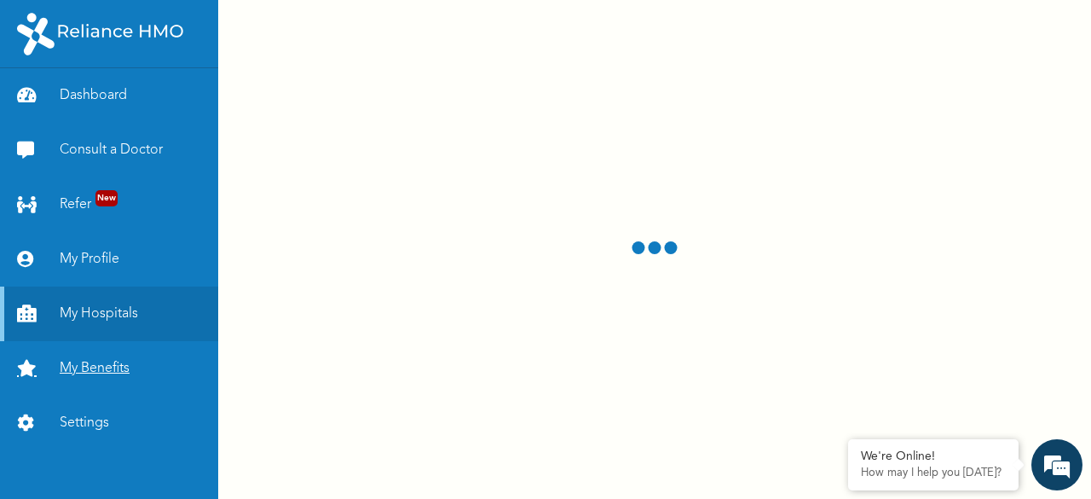
click at [118, 369] on link "My Benefits" at bounding box center [109, 368] width 218 height 55
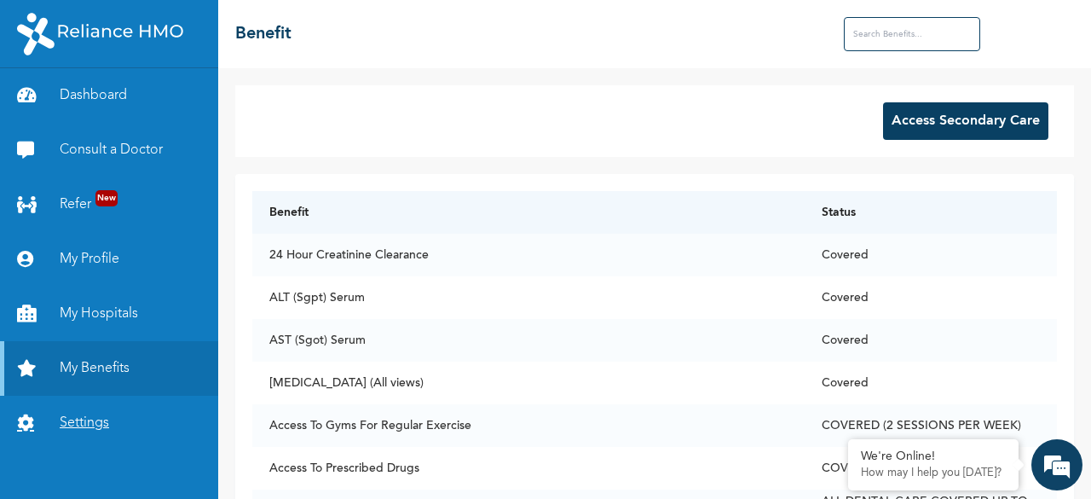
click at [103, 414] on link "Settings" at bounding box center [109, 422] width 218 height 55
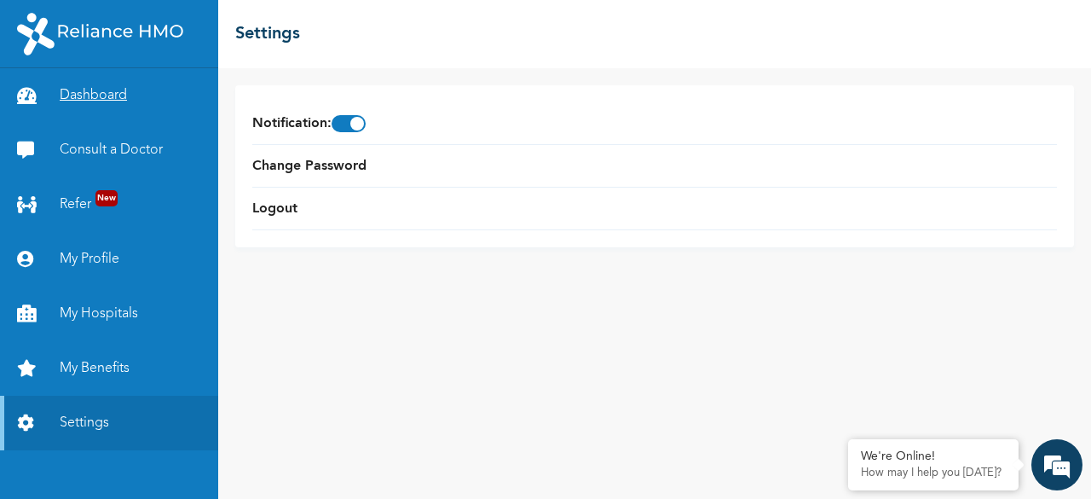
click at [92, 89] on link "Dashboard" at bounding box center [109, 95] width 218 height 55
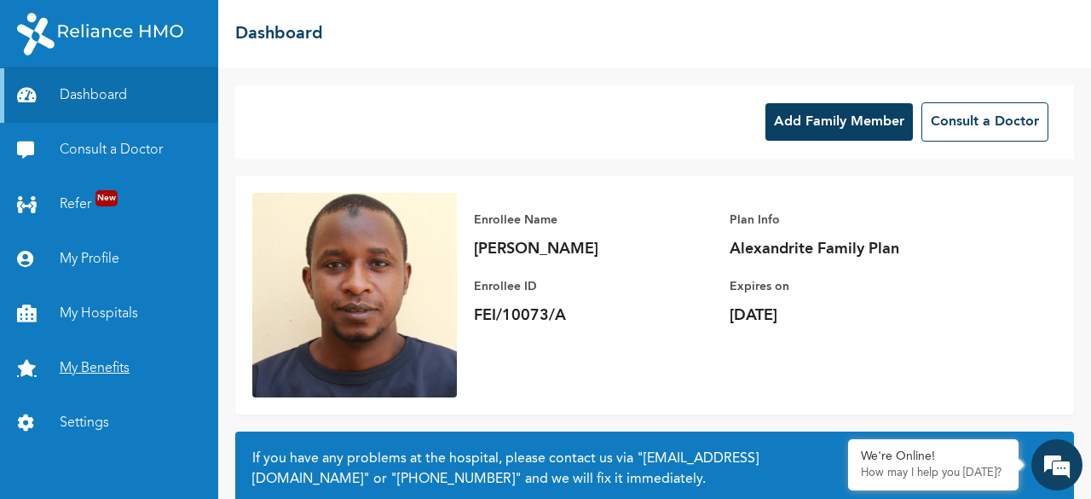
click at [94, 366] on link "My Benefits" at bounding box center [109, 368] width 218 height 55
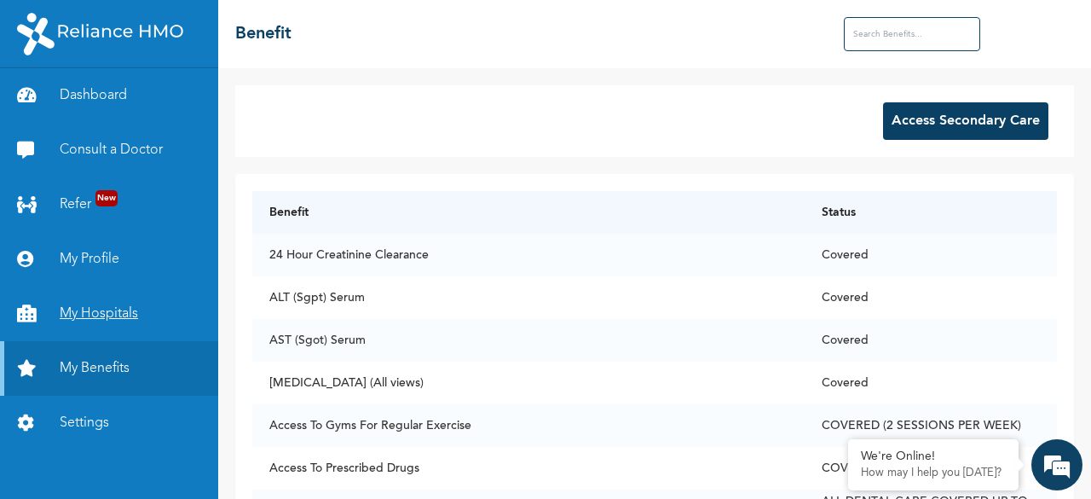
click at [90, 315] on link "My Hospitals" at bounding box center [109, 313] width 218 height 55
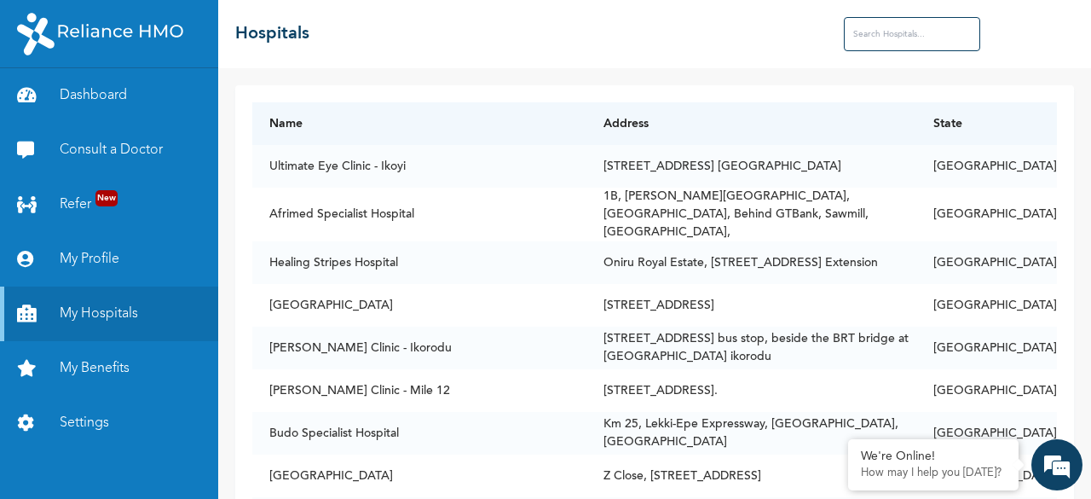
click at [880, 38] on input "text" at bounding box center [912, 34] width 136 height 34
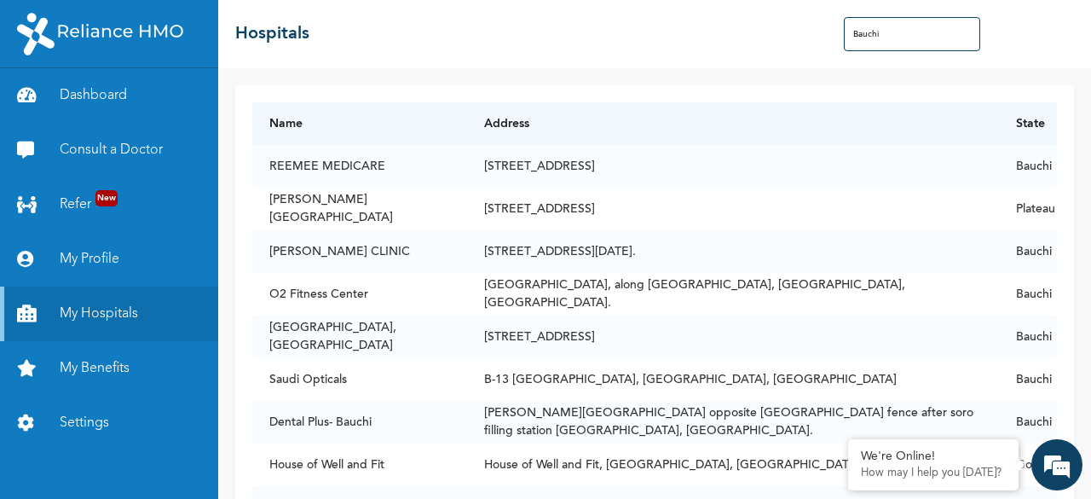
scroll to position [119, 0]
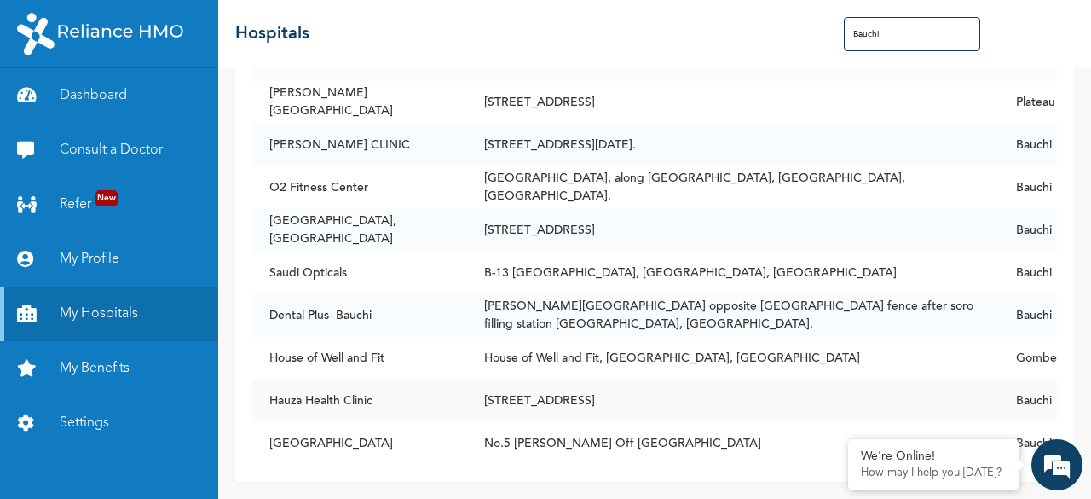
type input "Bauchi"
click at [110, 95] on link "Dashboard" at bounding box center [109, 95] width 218 height 55
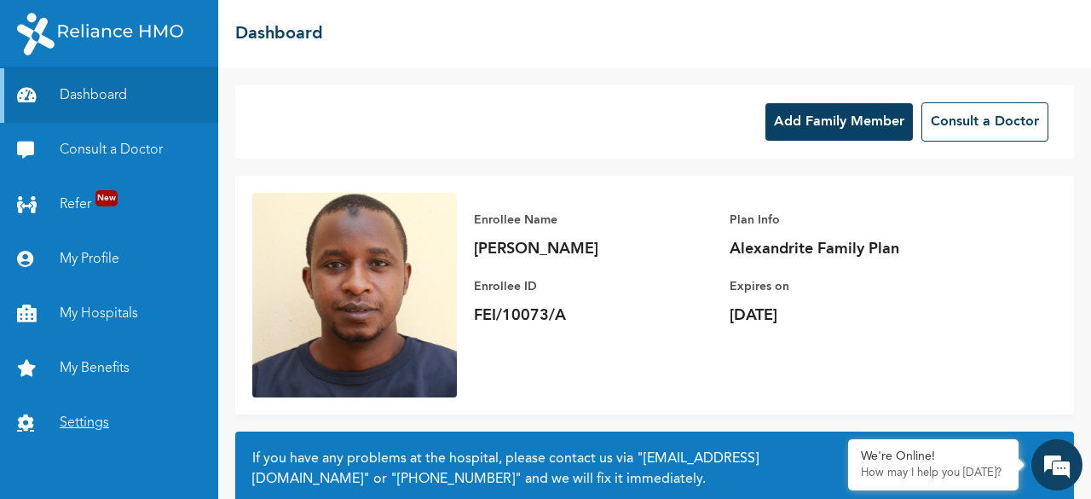
click at [85, 416] on link "Settings" at bounding box center [109, 422] width 218 height 55
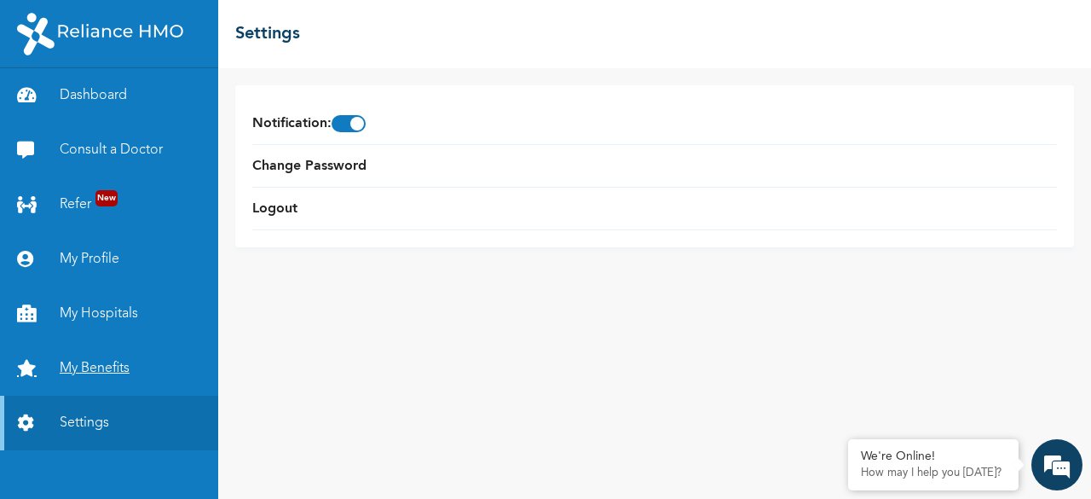
click at [90, 370] on link "My Benefits" at bounding box center [109, 368] width 218 height 55
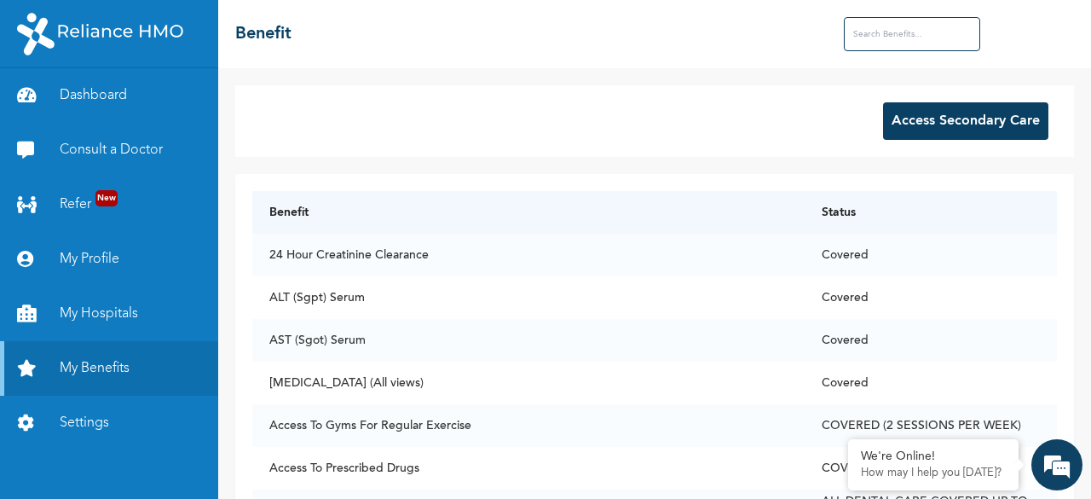
click at [957, 118] on button "Access Secondary Care" at bounding box center [965, 121] width 165 height 38
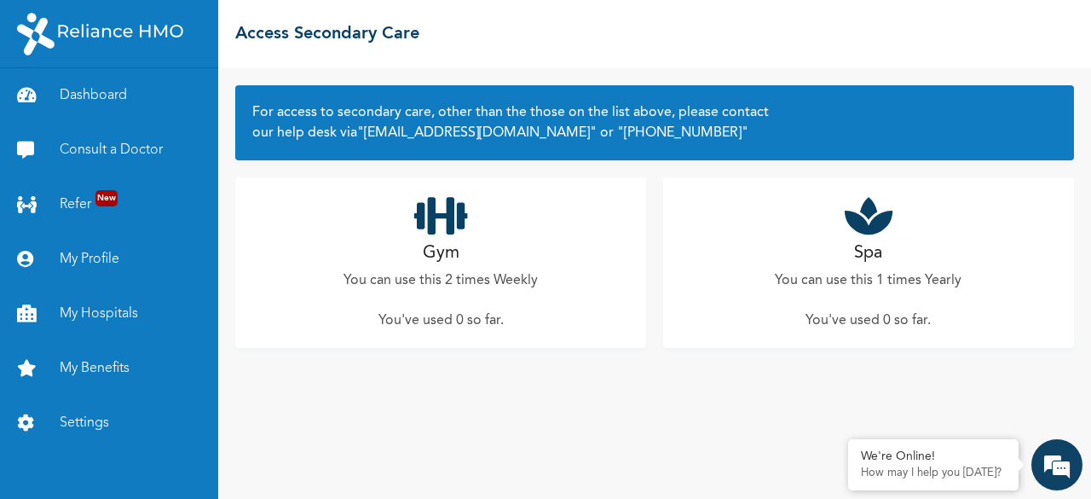
click at [436, 236] on icon at bounding box center [441, 215] width 54 height 43
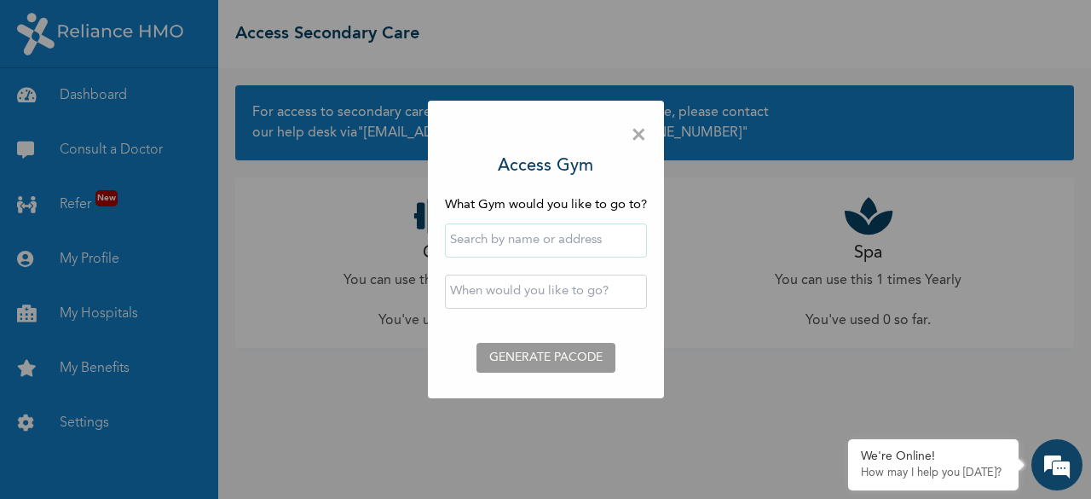
click at [638, 144] on span "×" at bounding box center [639, 136] width 16 height 36
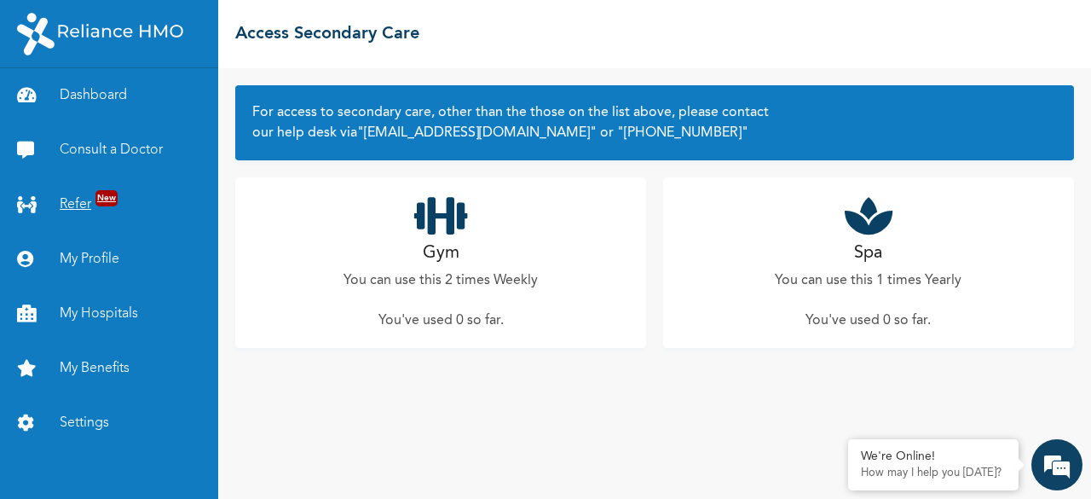
click at [80, 216] on link "Refer New" at bounding box center [109, 204] width 218 height 55
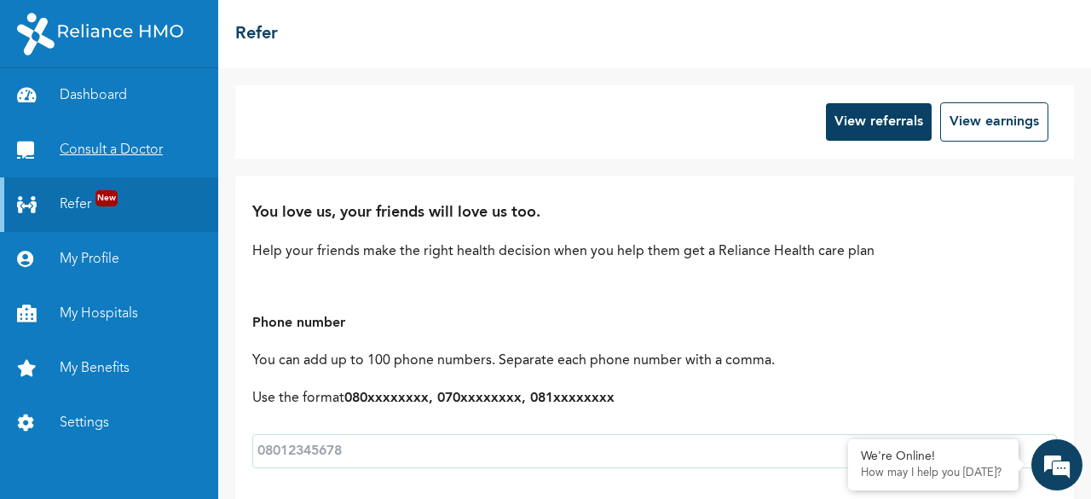
click at [87, 153] on link "Consult a Doctor" at bounding box center [109, 150] width 218 height 55
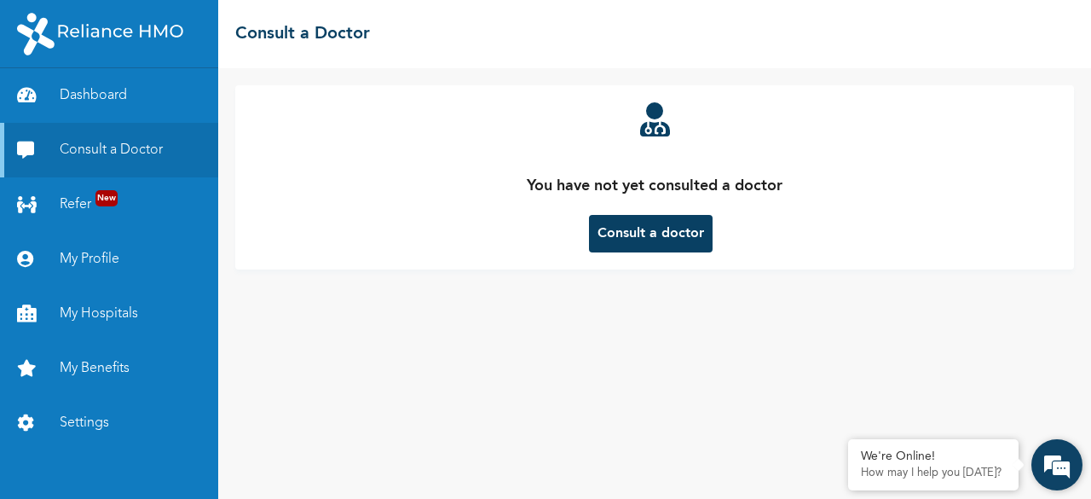
click at [1060, 471] on em at bounding box center [1057, 465] width 46 height 46
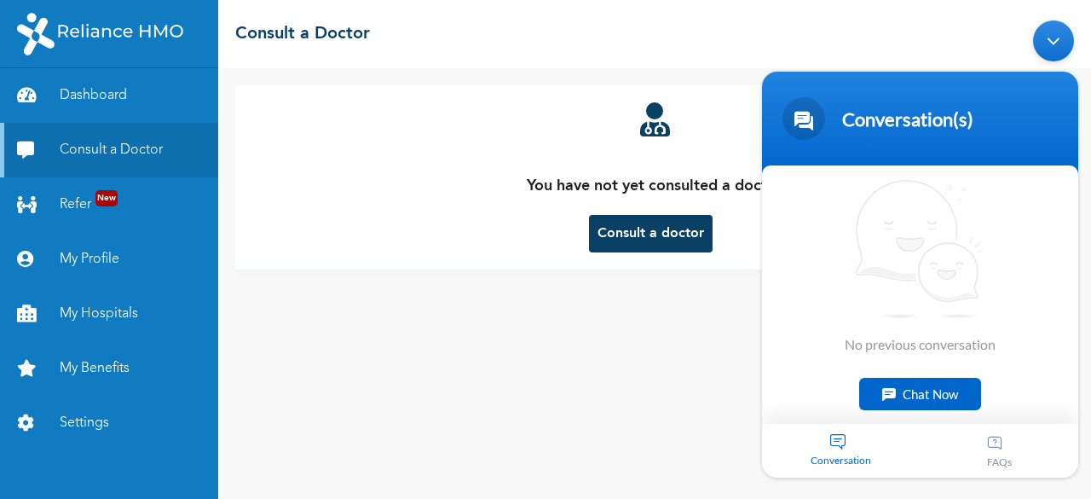
click at [1059, 49] on div "Minimize live chat window" at bounding box center [1053, 40] width 41 height 41
